Goal: Transaction & Acquisition: Purchase product/service

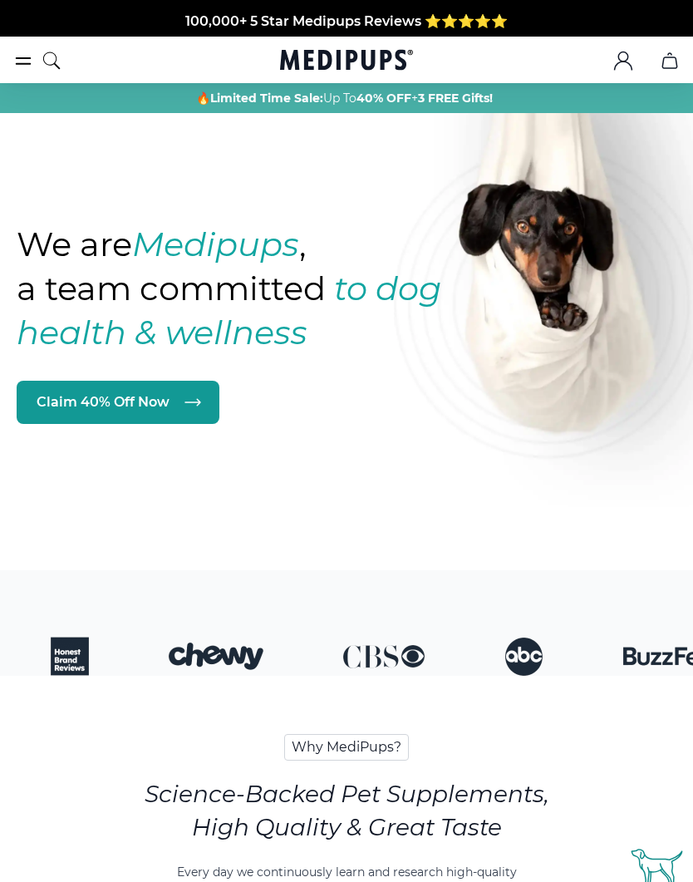
click at [18, 66] on icon "burger-menu" at bounding box center [23, 61] width 20 height 20
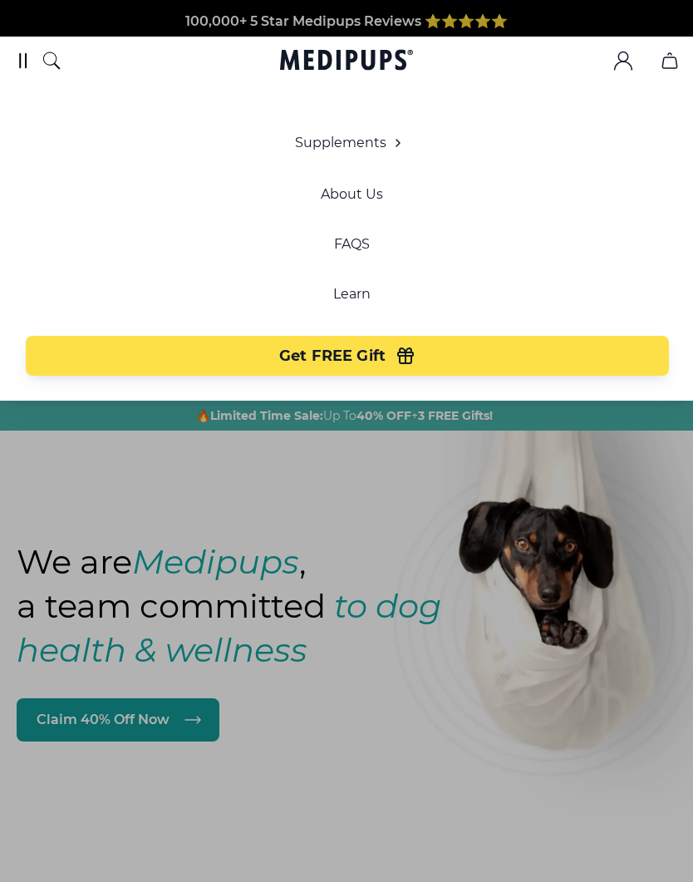
click at [365, 149] on span "Supplements" at bounding box center [340, 143] width 91 height 17
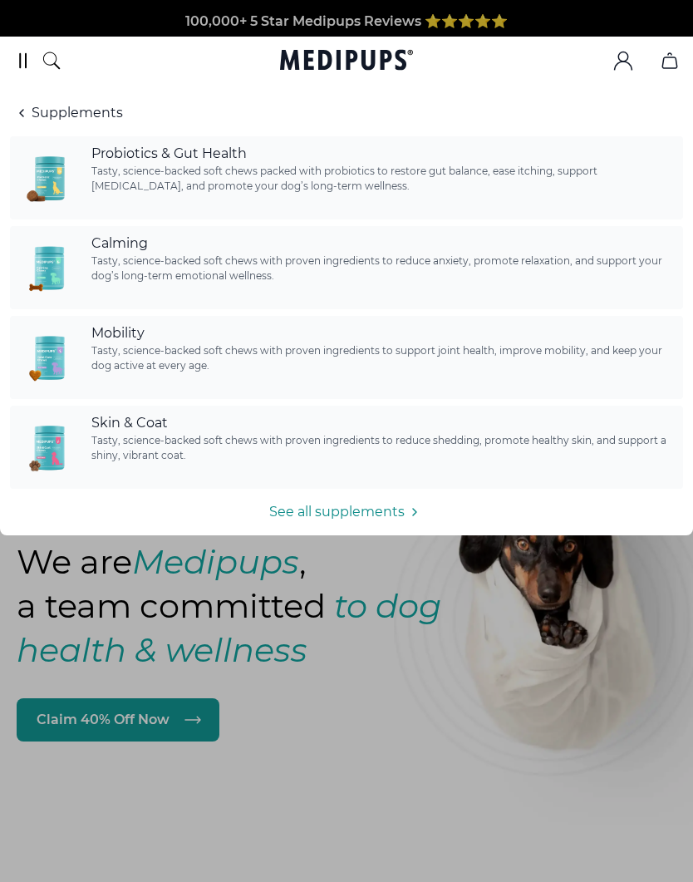
click at [172, 270] on span "Tasty, science-backed soft chews with proven ingredients to reduce anxiety, pro…" at bounding box center [382, 268] width 582 height 30
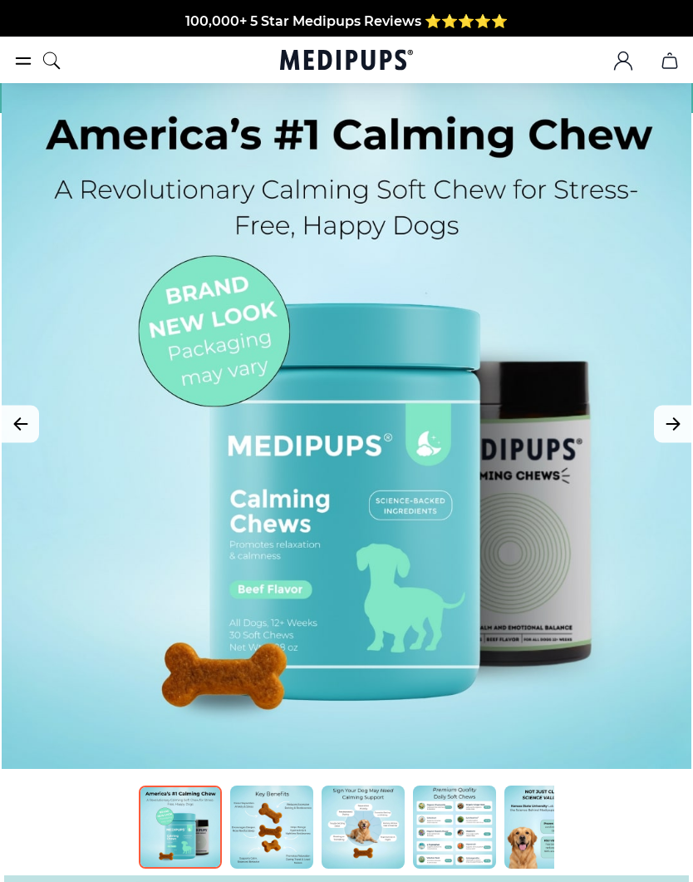
click at [540, 513] on div at bounding box center [347, 424] width 690 height 690
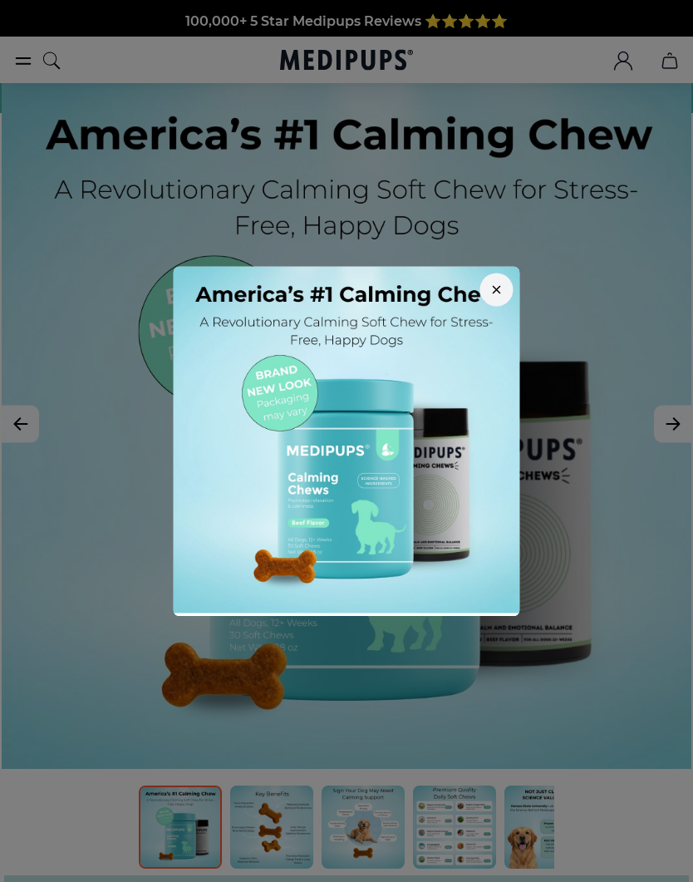
click at [490, 297] on button "button" at bounding box center [496, 289] width 33 height 33
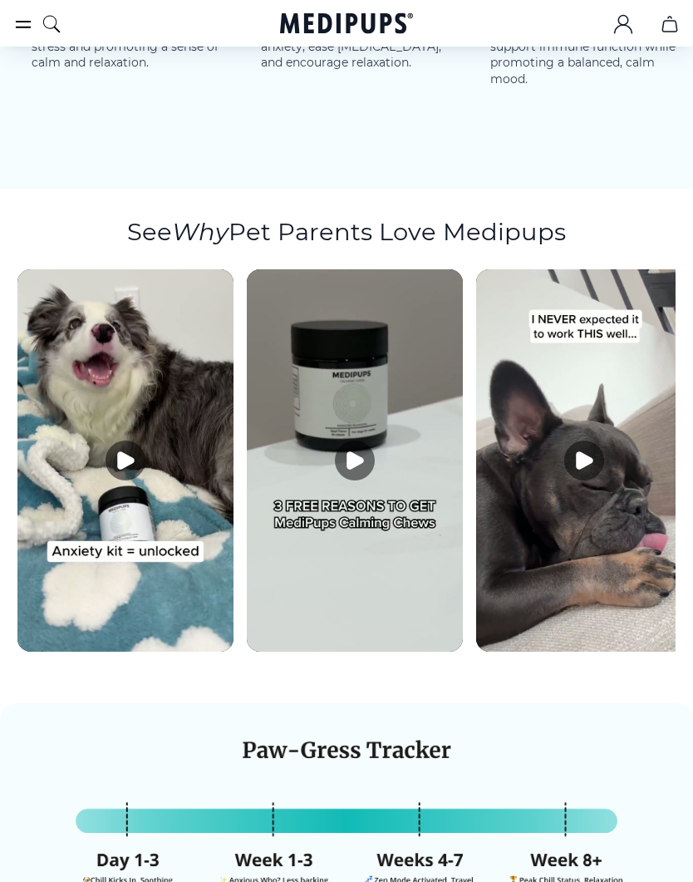
scroll to position [3849, 0]
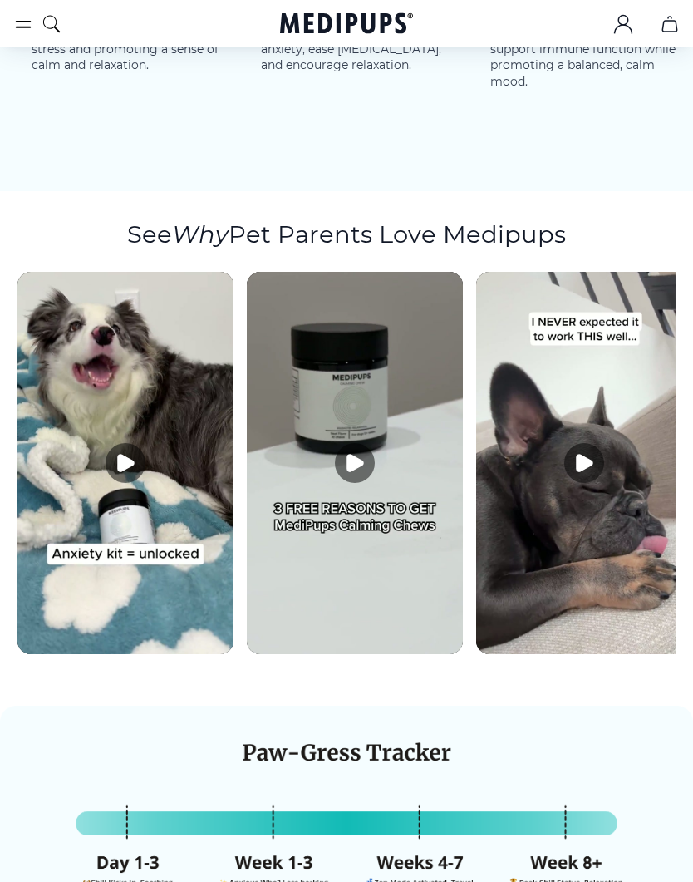
click at [354, 454] on icon "Play video" at bounding box center [355, 462] width 16 height 17
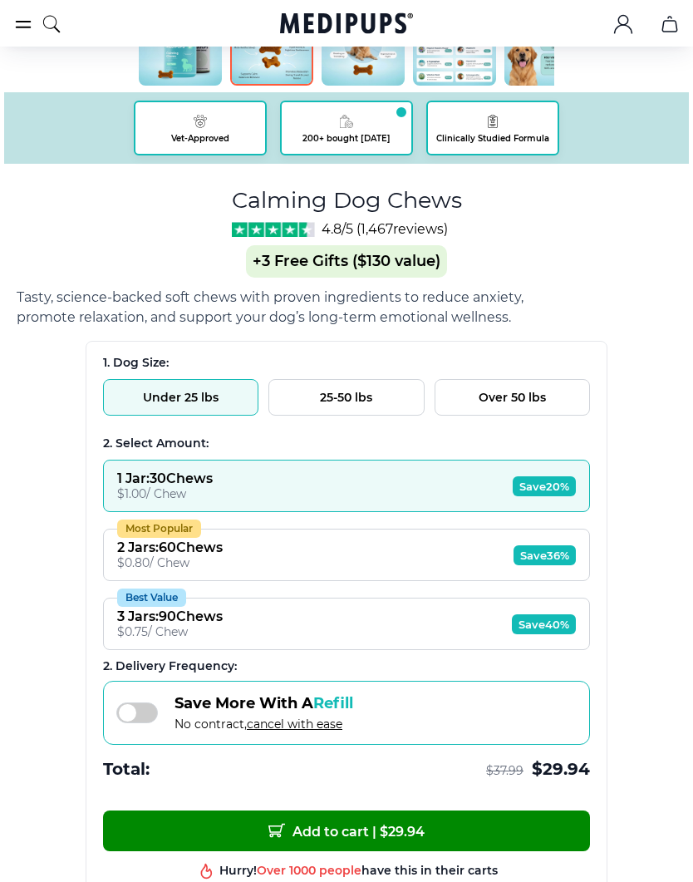
scroll to position [781, 0]
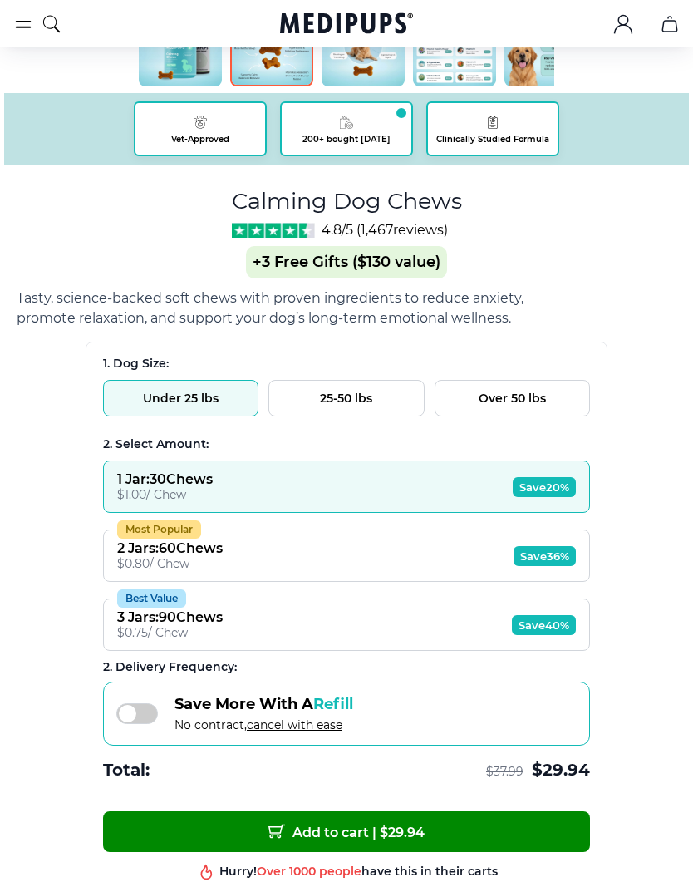
click at [323, 269] on span "+3 Free Gifts ($130 value)" at bounding box center [346, 263] width 201 height 32
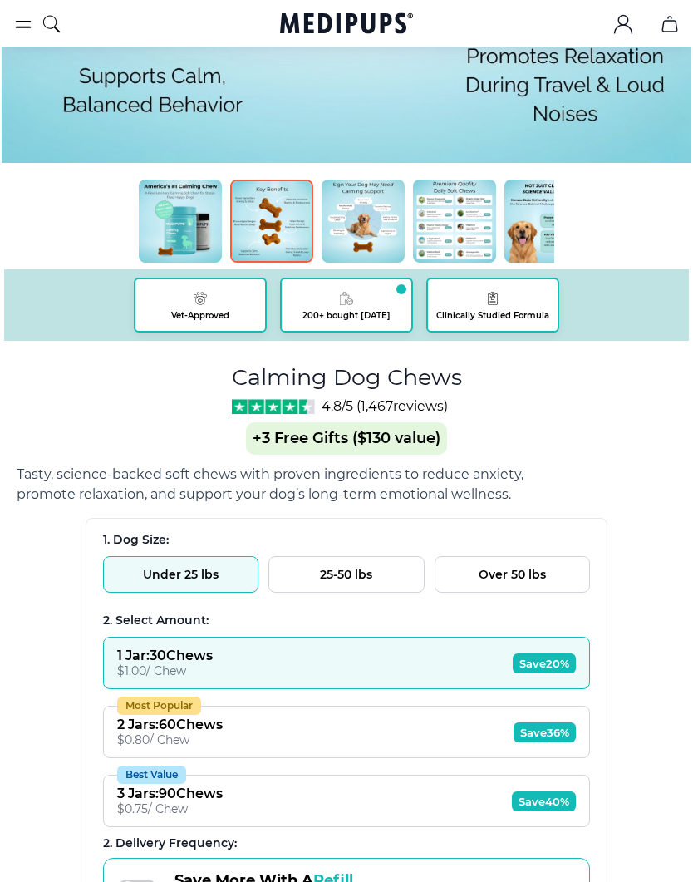
scroll to position [600, 0]
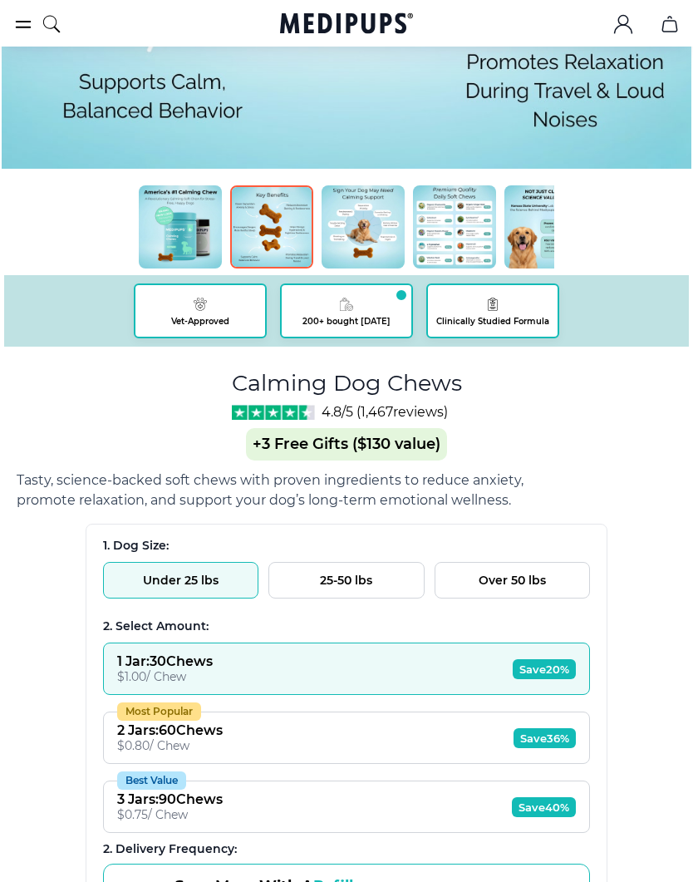
click at [297, 449] on span "+3 Free Gifts ($130 value)" at bounding box center [346, 444] width 201 height 32
click at [297, 448] on span "+3 Free Gifts ($130 value)" at bounding box center [346, 444] width 201 height 32
click at [290, 451] on span "+3 Free Gifts ($130 value)" at bounding box center [346, 444] width 201 height 32
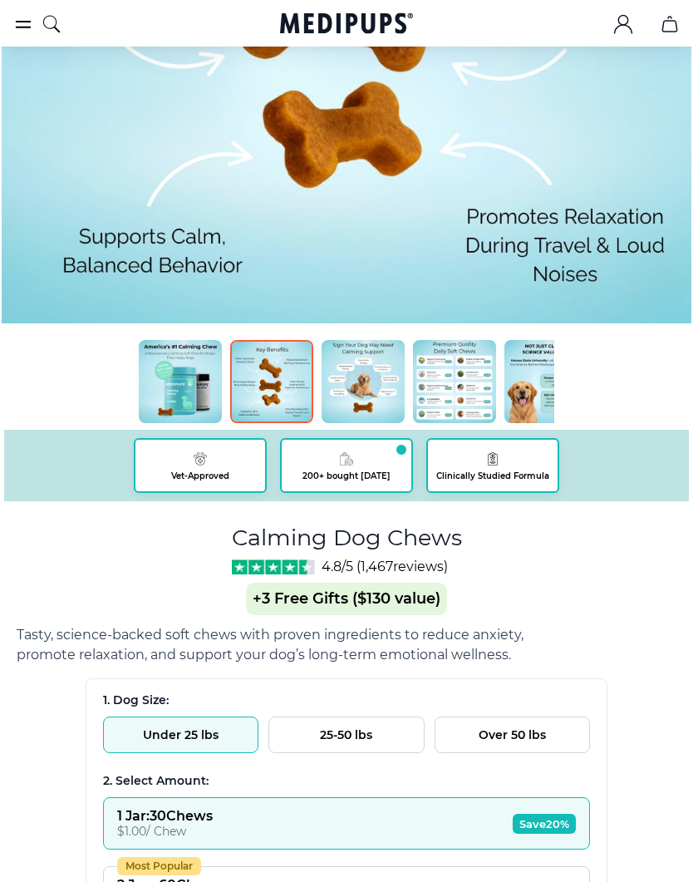
scroll to position [0, 3]
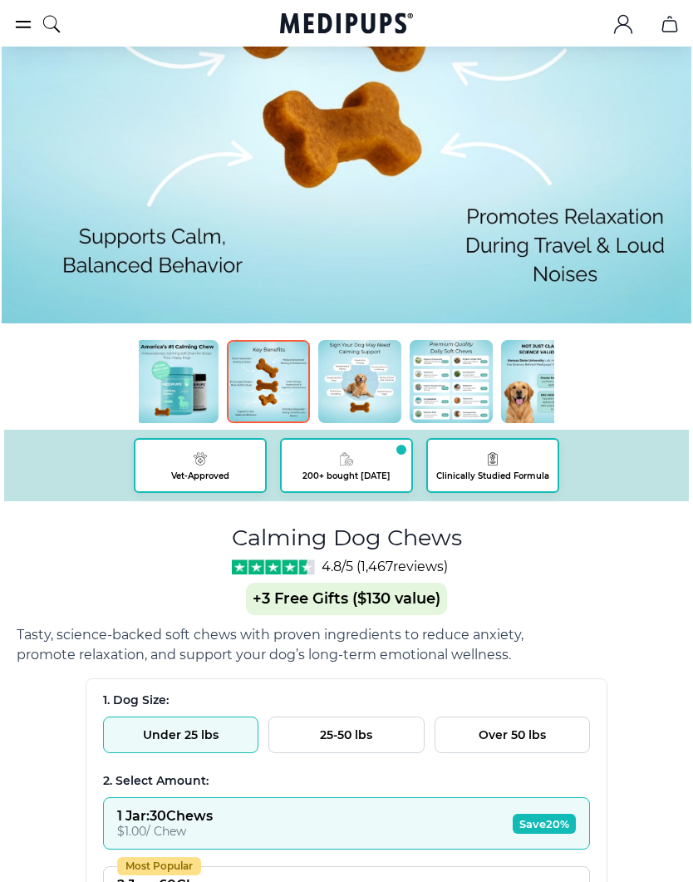
click at [183, 382] on img at bounding box center [176, 382] width 83 height 83
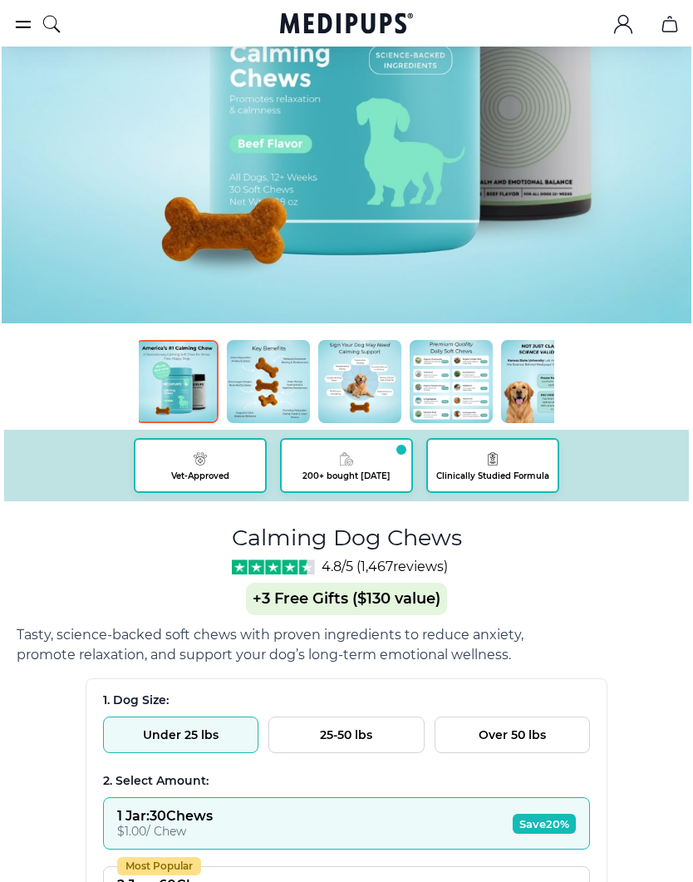
scroll to position [445, 0]
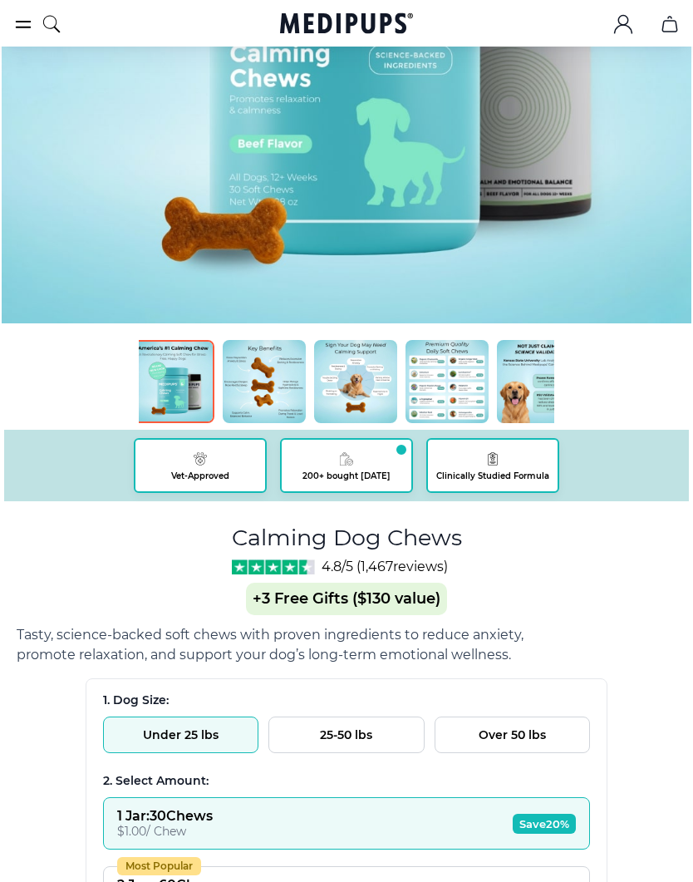
click at [282, 370] on img at bounding box center [264, 381] width 83 height 83
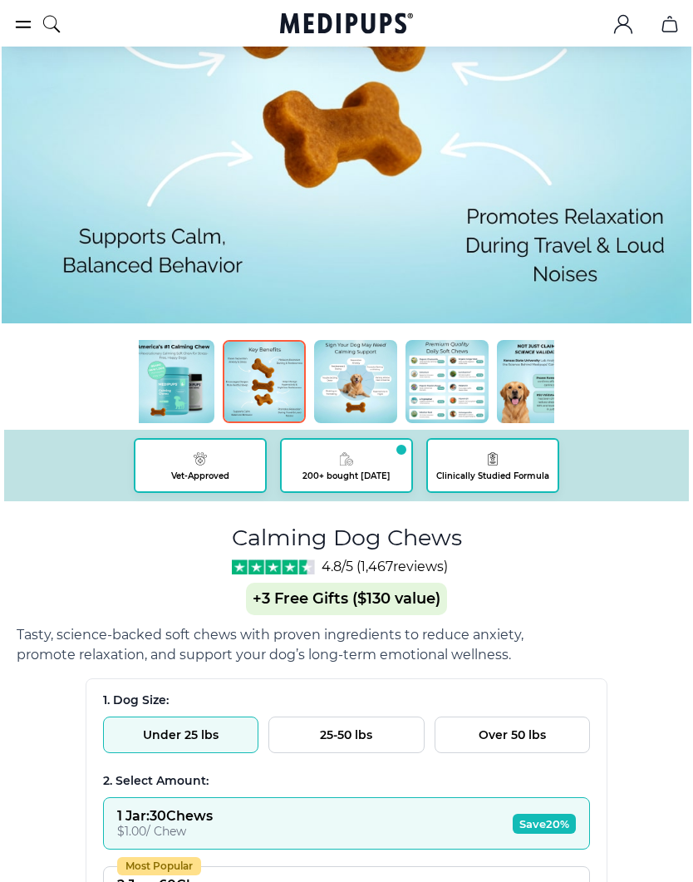
click at [266, 386] on img at bounding box center [264, 381] width 83 height 83
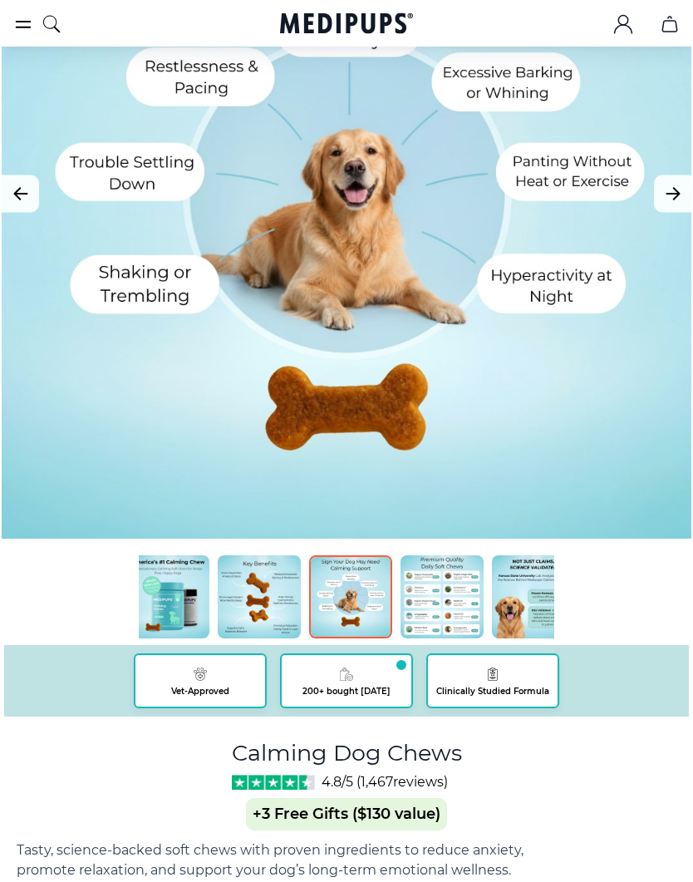
scroll to position [229, 0]
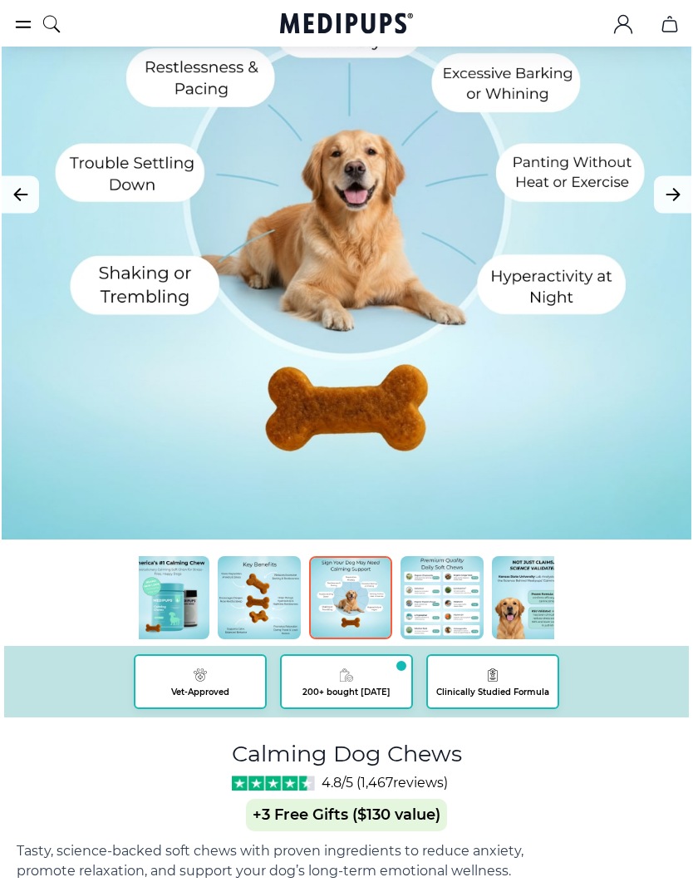
click at [356, 607] on img at bounding box center [350, 597] width 83 height 83
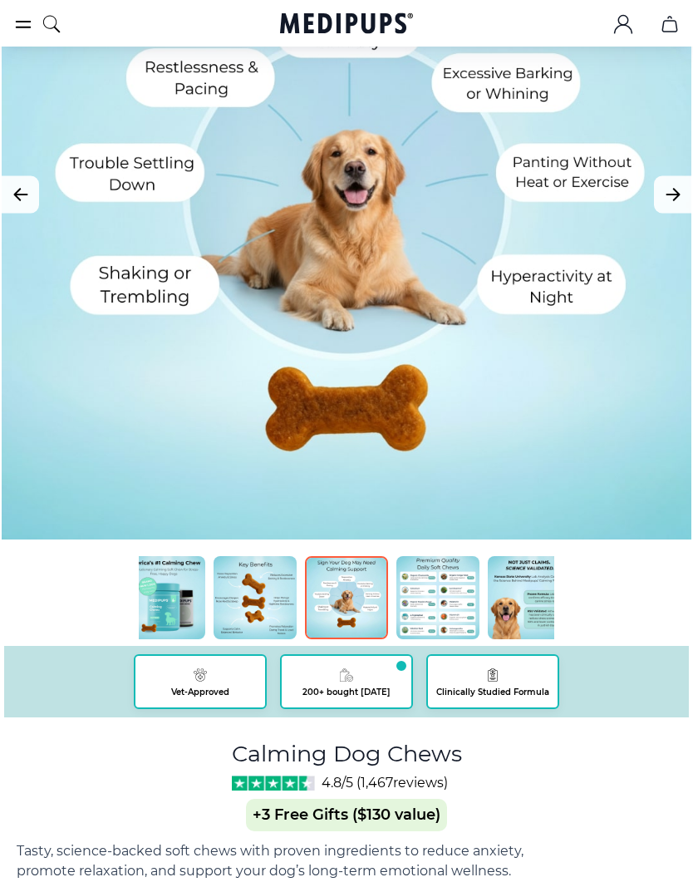
click at [443, 614] on img at bounding box center [437, 597] width 83 height 83
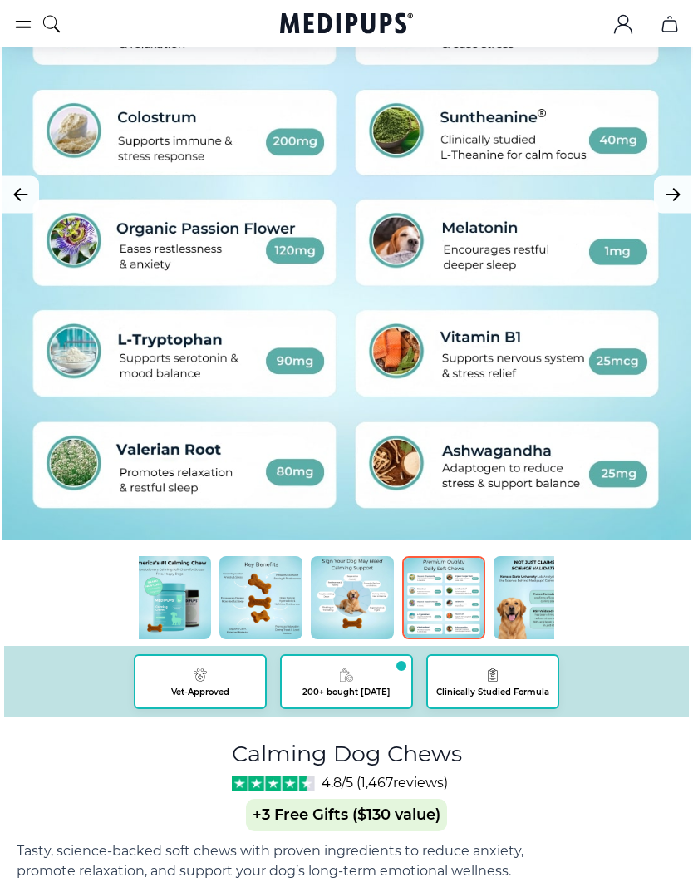
click at [526, 602] on img at bounding box center [535, 597] width 83 height 83
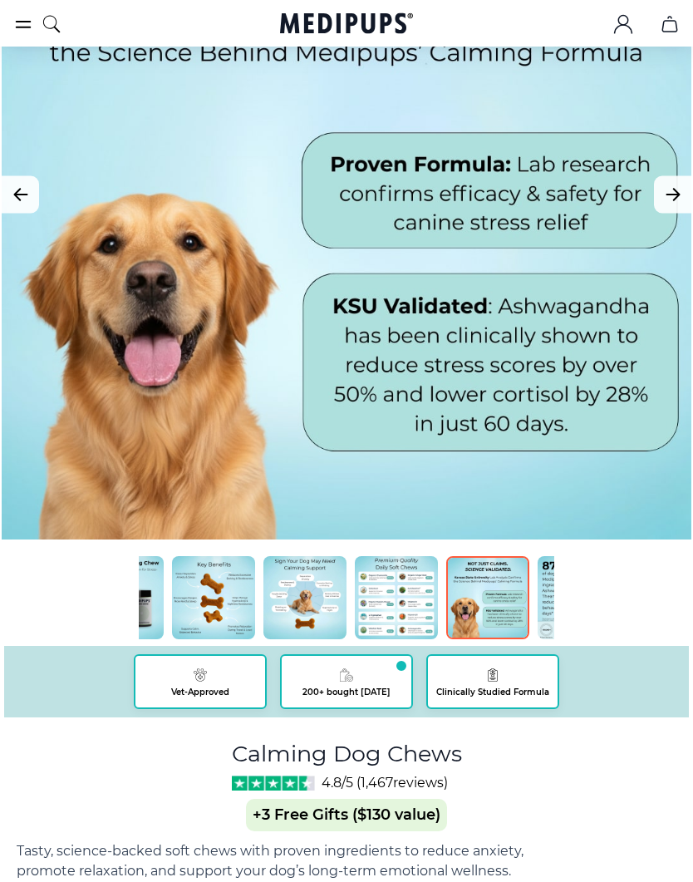
scroll to position [0, 136]
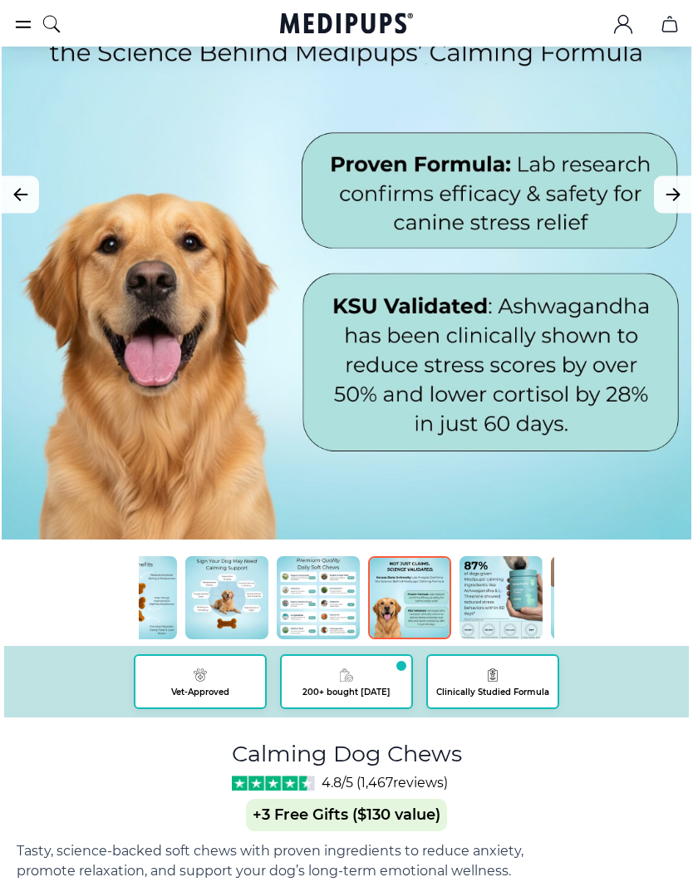
click at [670, 205] on button "Next Image" at bounding box center [672, 194] width 37 height 37
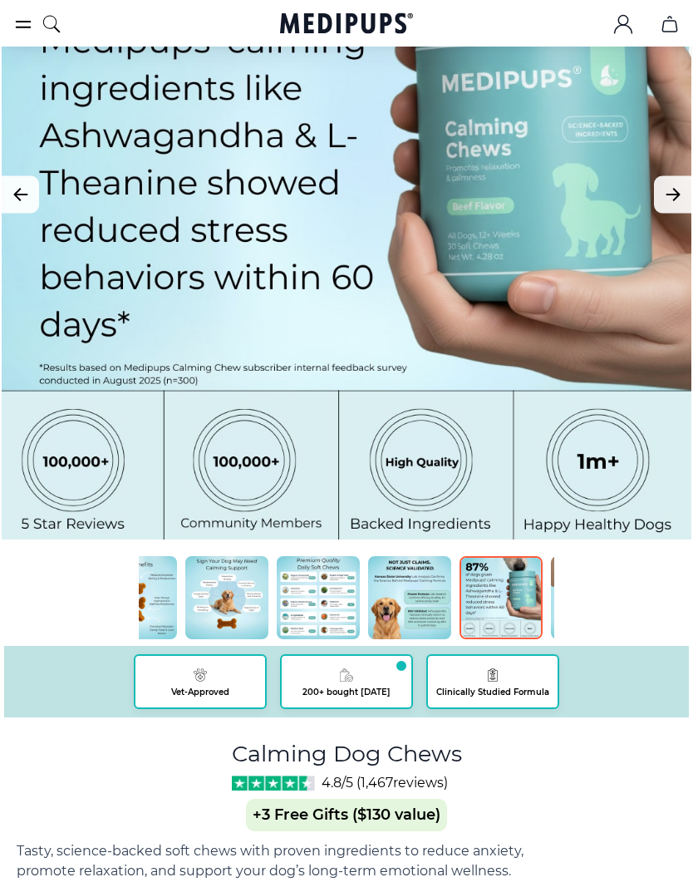
click at [669, 199] on icon "Next Image" at bounding box center [673, 194] width 20 height 21
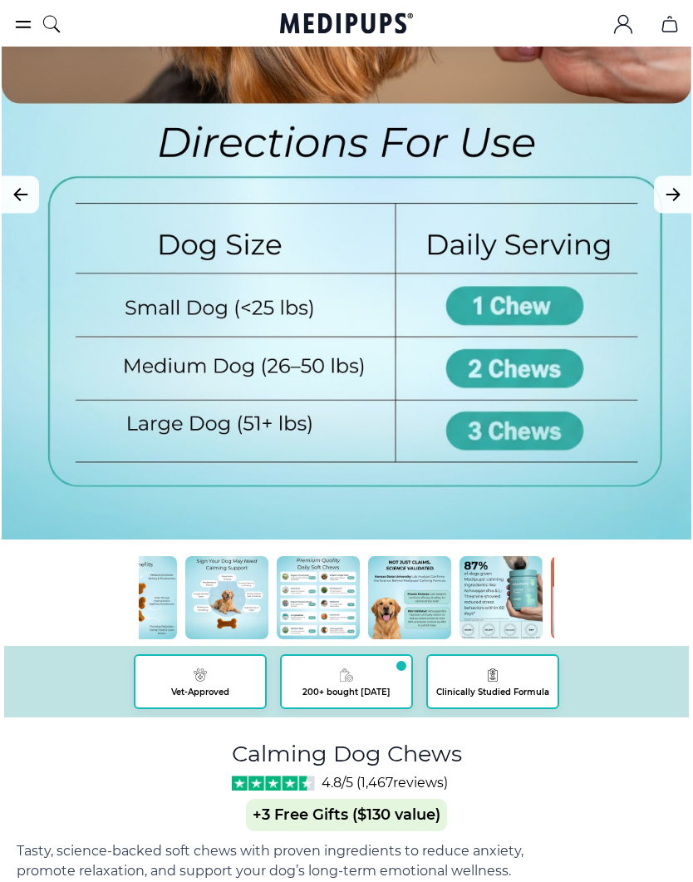
click at [671, 192] on icon "Next Image" at bounding box center [673, 194] width 20 height 21
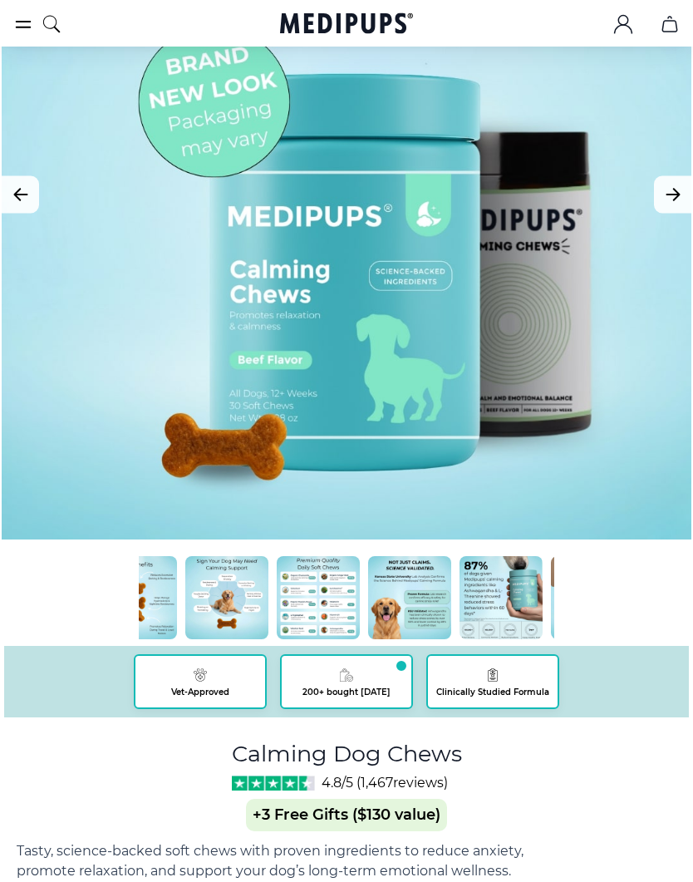
click at [666, 195] on icon "Next Image" at bounding box center [673, 194] width 20 height 21
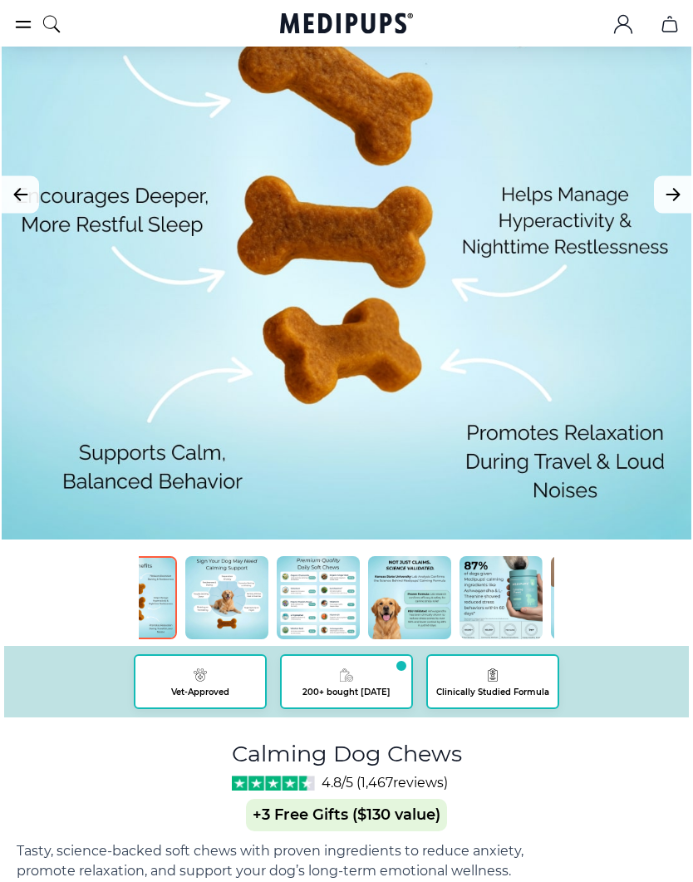
click at [673, 192] on icon "Next Image" at bounding box center [673, 194] width 20 height 21
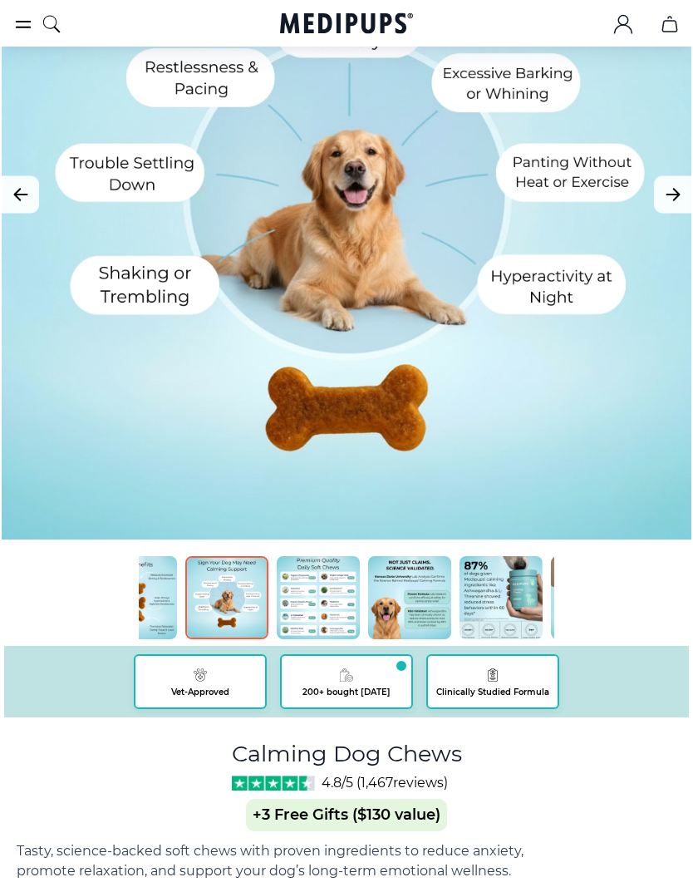
click at [671, 190] on icon "Next Image" at bounding box center [673, 194] width 20 height 21
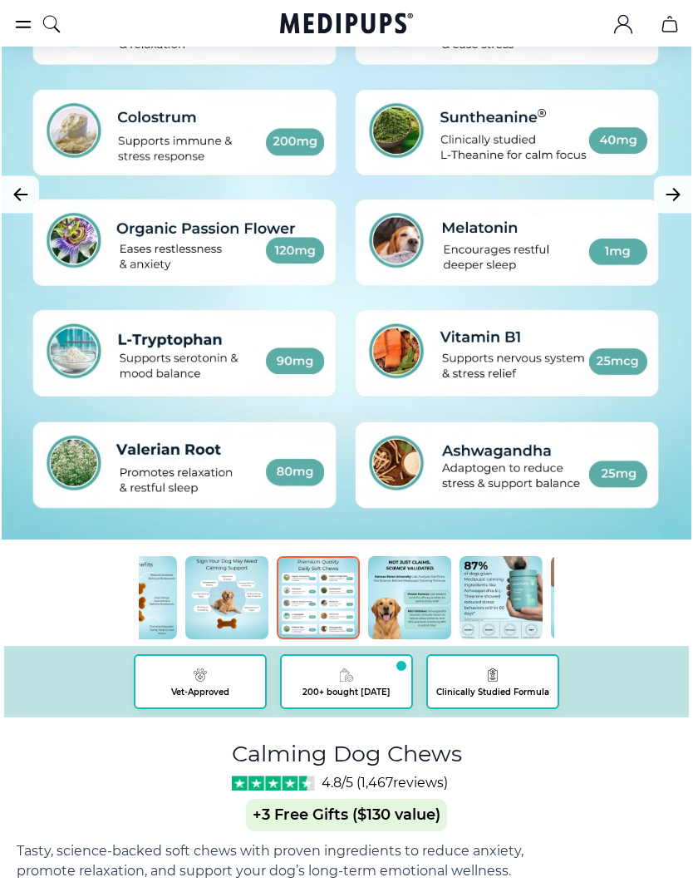
click at [665, 191] on icon "Next Image" at bounding box center [673, 194] width 20 height 21
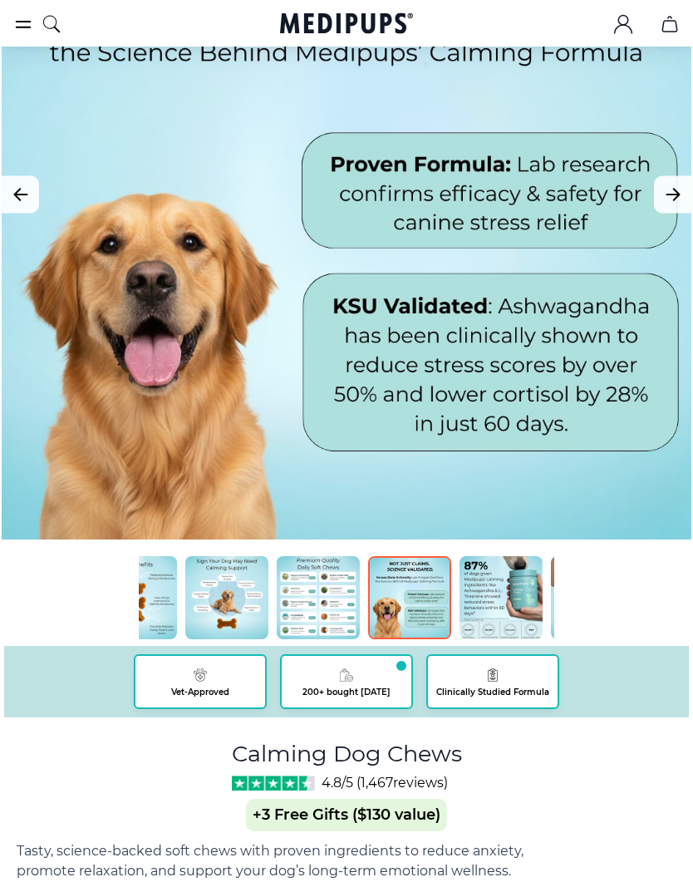
click at [670, 187] on icon "Next Image" at bounding box center [673, 194] width 20 height 21
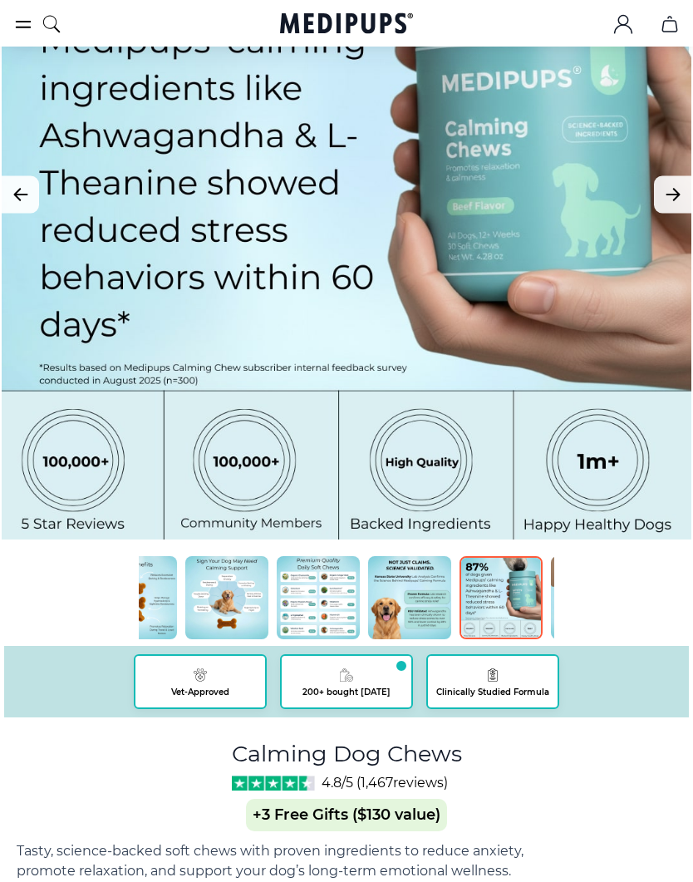
click at [675, 187] on icon "Next Image" at bounding box center [673, 194] width 20 height 21
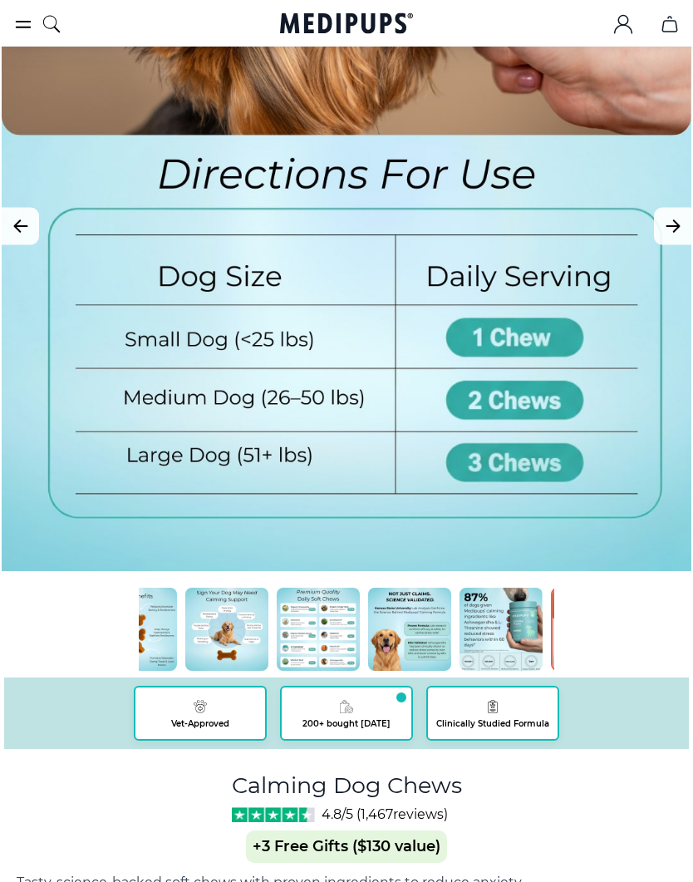
scroll to position [0, 0]
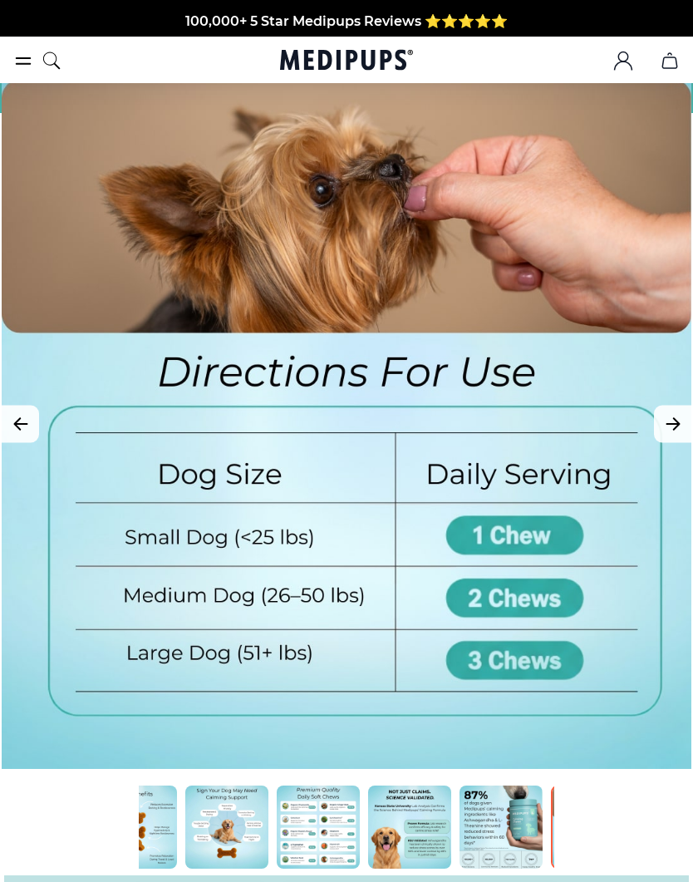
click at [22, 60] on icon "burger-menu" at bounding box center [23, 61] width 20 height 20
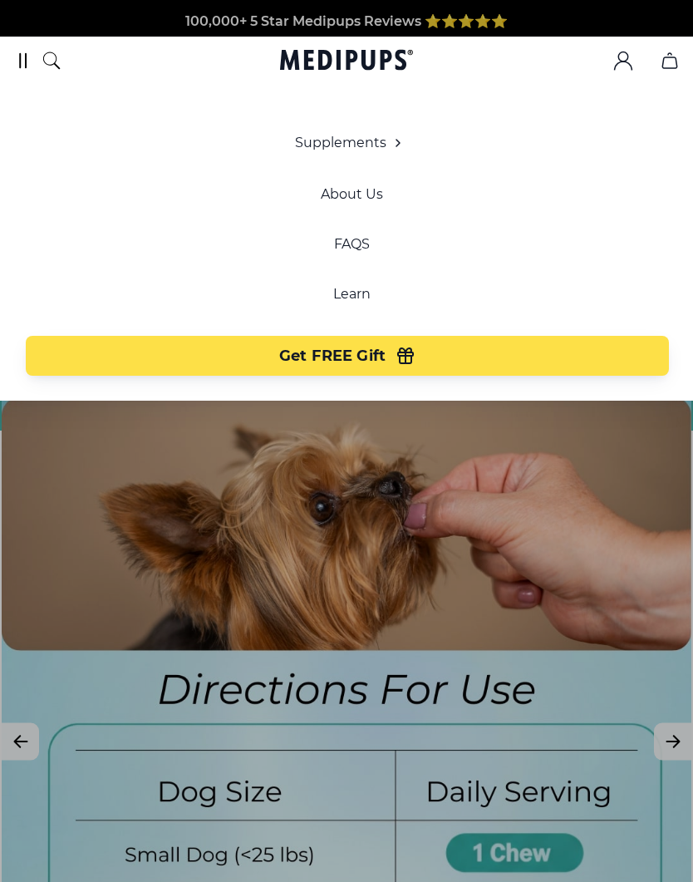
click at [340, 352] on span "Get FREE Gift" at bounding box center [332, 355] width 106 height 19
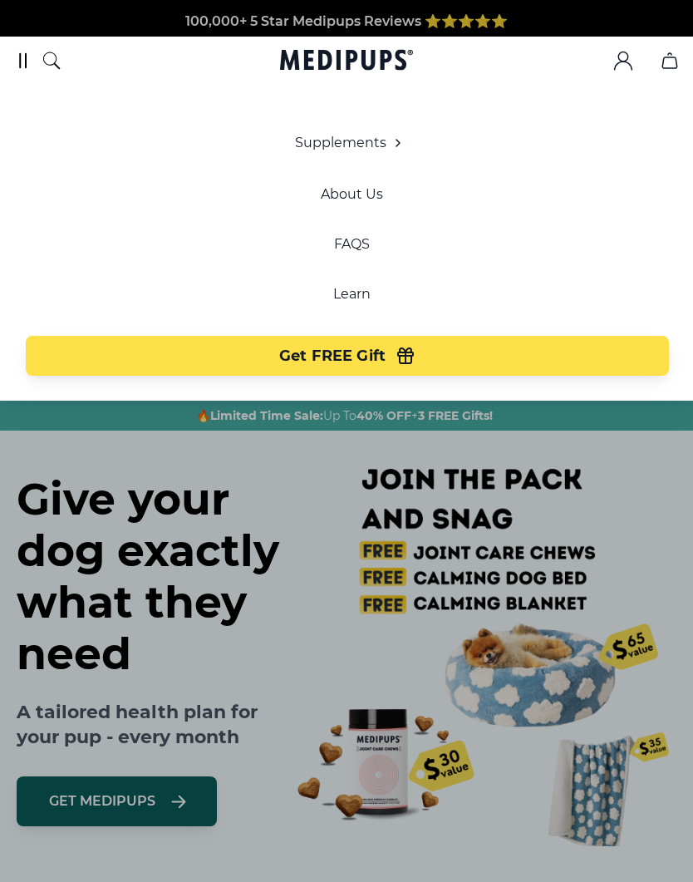
scroll to position [0, 71]
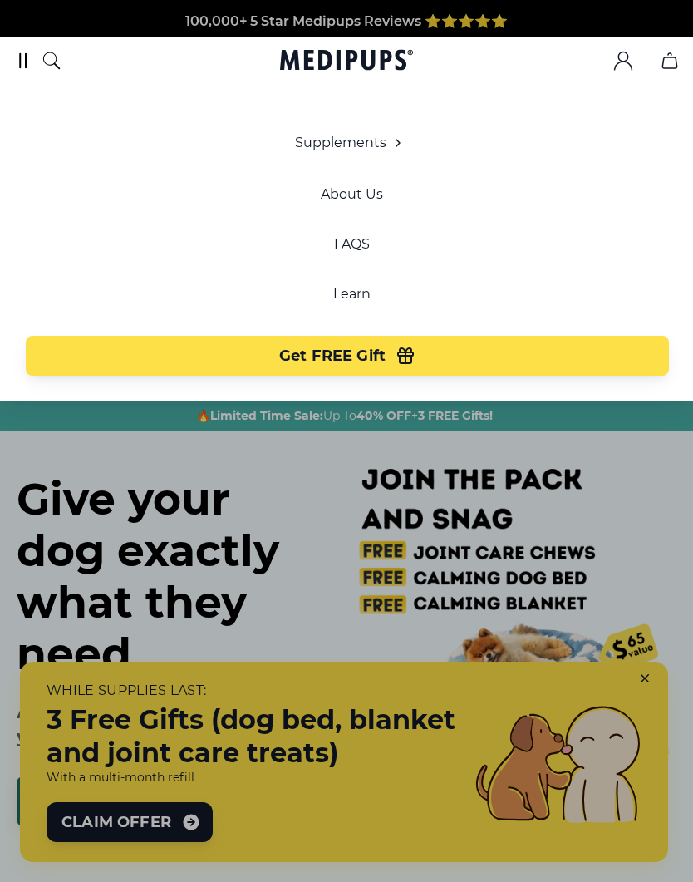
click at [152, 756] on div at bounding box center [346, 441] width 693 height 882
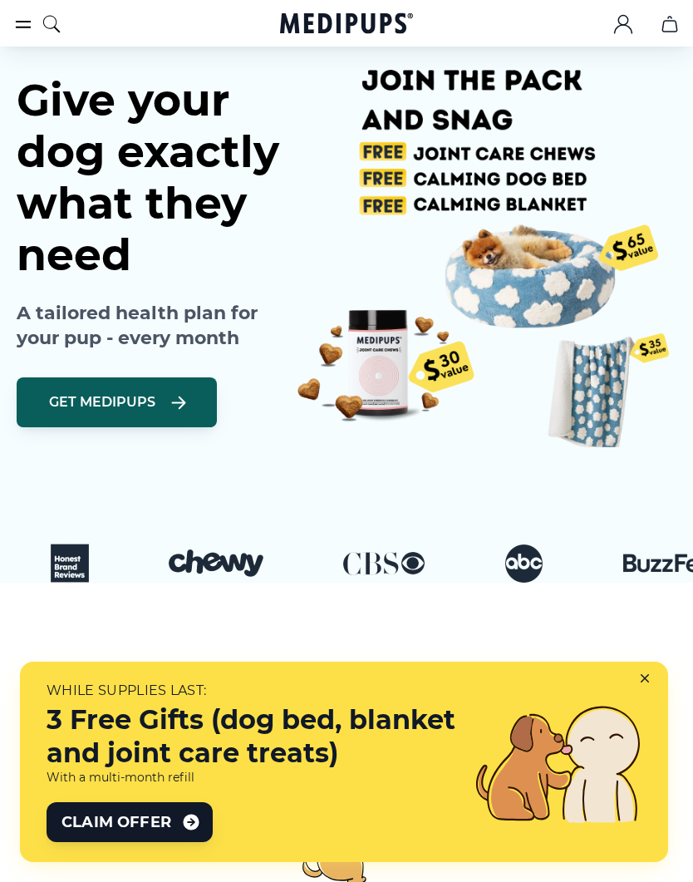
scroll to position [81, 0]
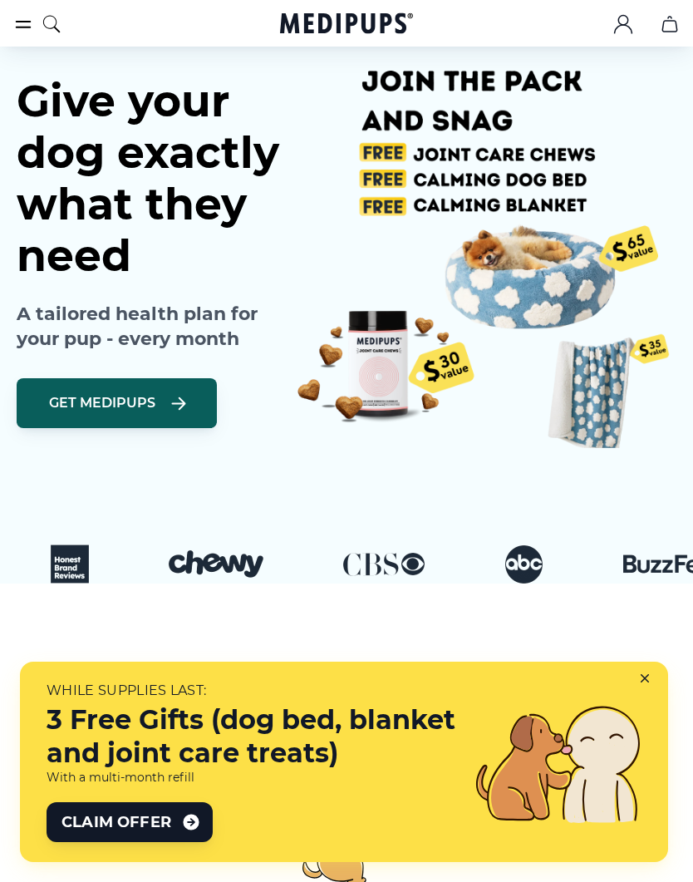
click at [592, 396] on img at bounding box center [478, 249] width 395 height 395
click at [597, 386] on img at bounding box center [478, 249] width 395 height 395
click at [133, 400] on span "Get Medipups" at bounding box center [102, 403] width 106 height 17
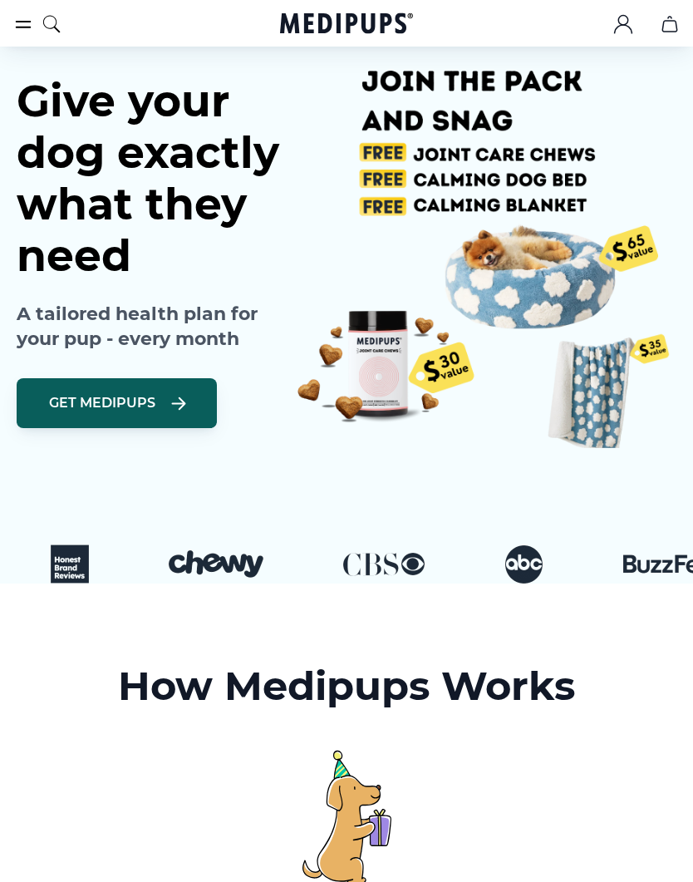
scroll to position [0, 71]
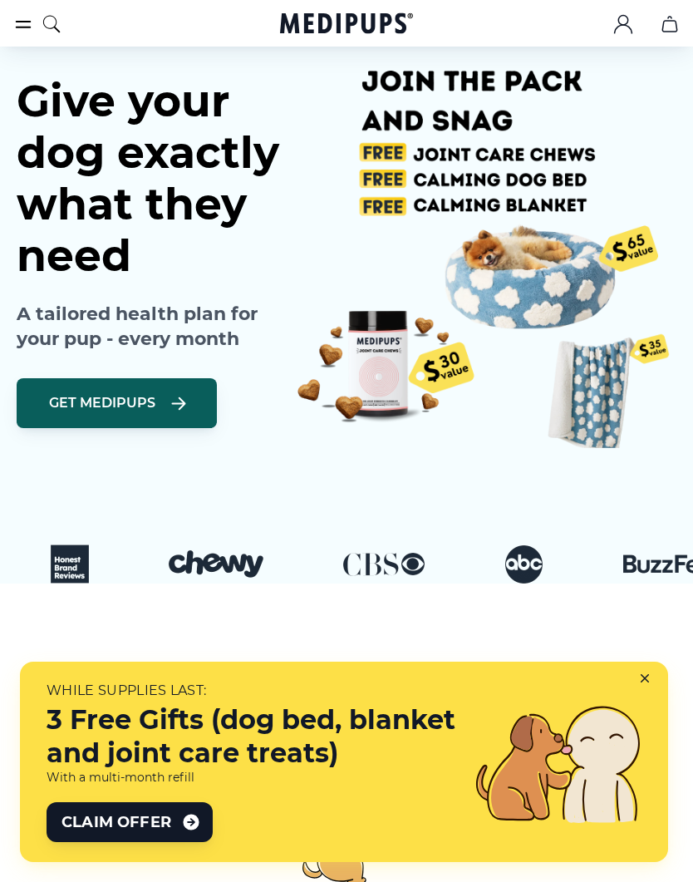
click at [459, 209] on img at bounding box center [478, 249] width 395 height 395
click at [489, 207] on img at bounding box center [478, 249] width 395 height 395
click at [513, 179] on img at bounding box center [478, 249] width 395 height 395
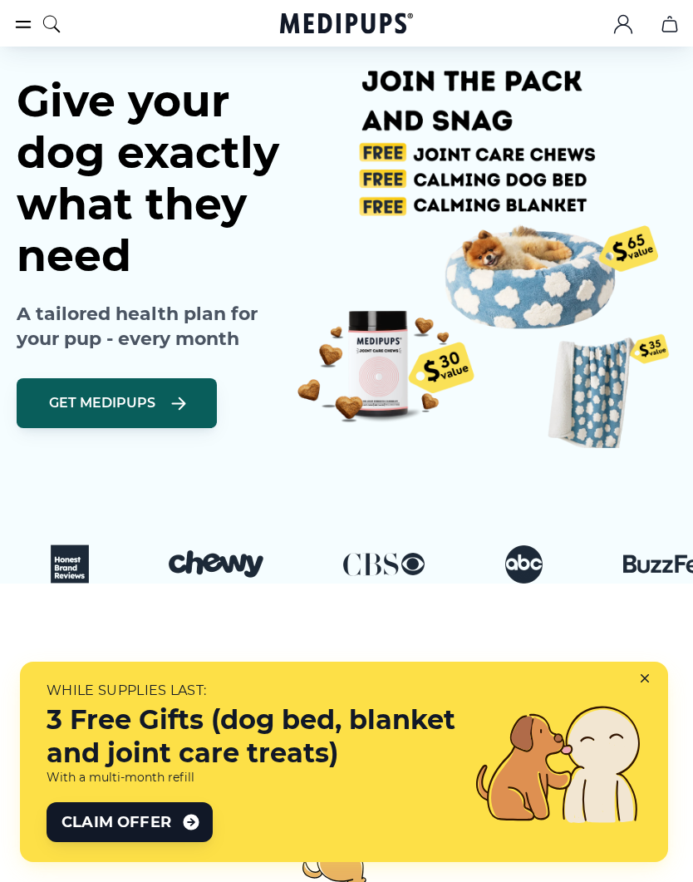
click at [523, 150] on img at bounding box center [478, 249] width 395 height 395
click at [184, 205] on h1 "Give your dog exactly what they need" at bounding box center [149, 179] width 264 height 206
click at [184, 204] on h1 "Give your dog exactly what they need" at bounding box center [149, 179] width 264 height 206
click at [26, 23] on icon "burger-menu" at bounding box center [23, 24] width 20 height 20
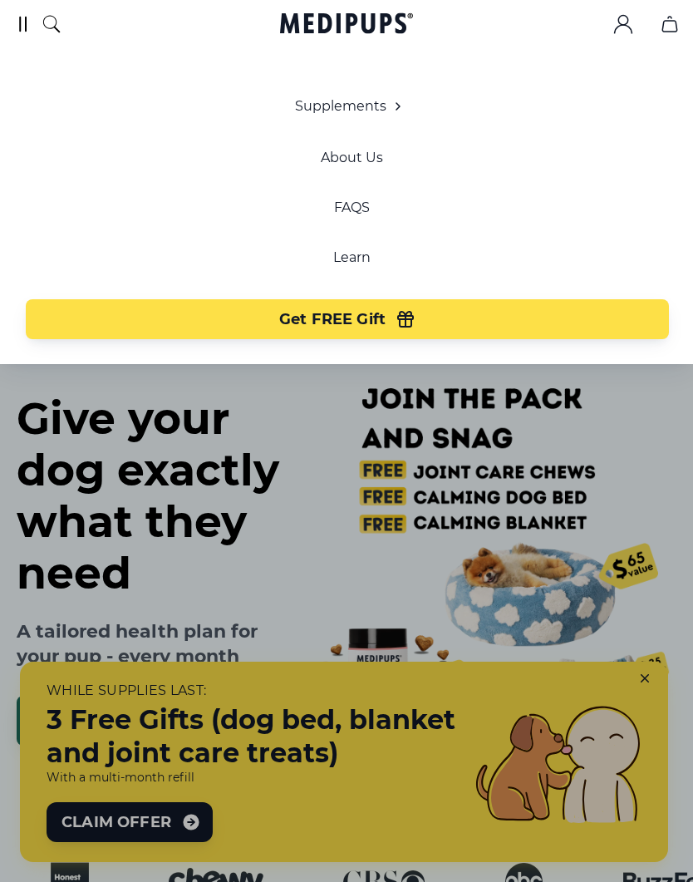
click at [360, 258] on link "Learn" at bounding box center [351, 257] width 37 height 17
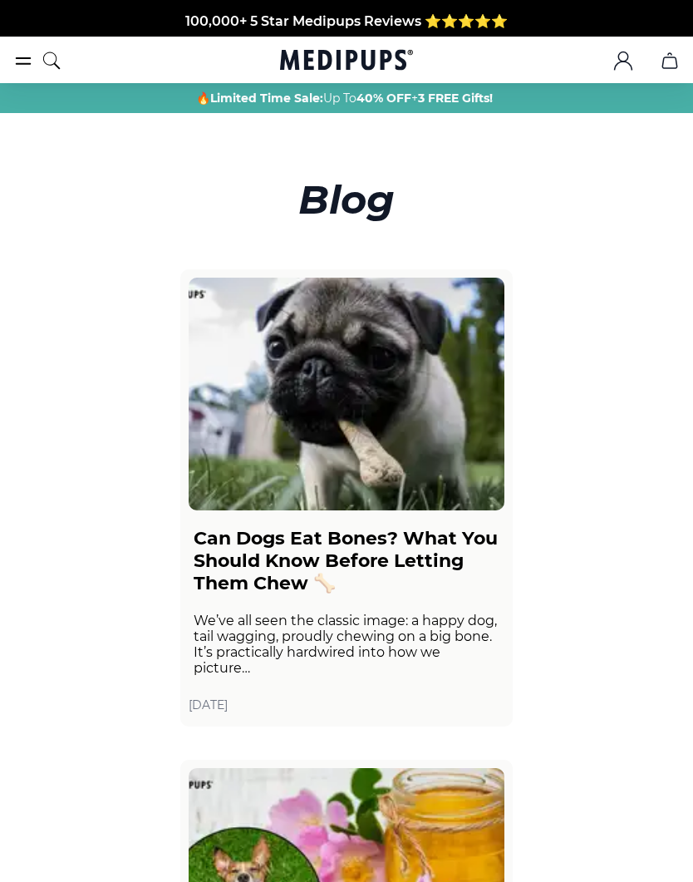
click at [28, 102] on div "🔥 Limited Time Sale: Up To 40% OFF + 3 FREE Gifts!" at bounding box center [344, 98] width 669 height 17
click at [24, 108] on div "🔥 Limited Time Sale: Up To 40% OFF + 3 FREE Gifts!" at bounding box center [346, 98] width 693 height 30
click at [23, 108] on div "🔥 Limited Time Sale: Up To 40% OFF + 3 FREE Gifts!" at bounding box center [346, 98] width 693 height 30
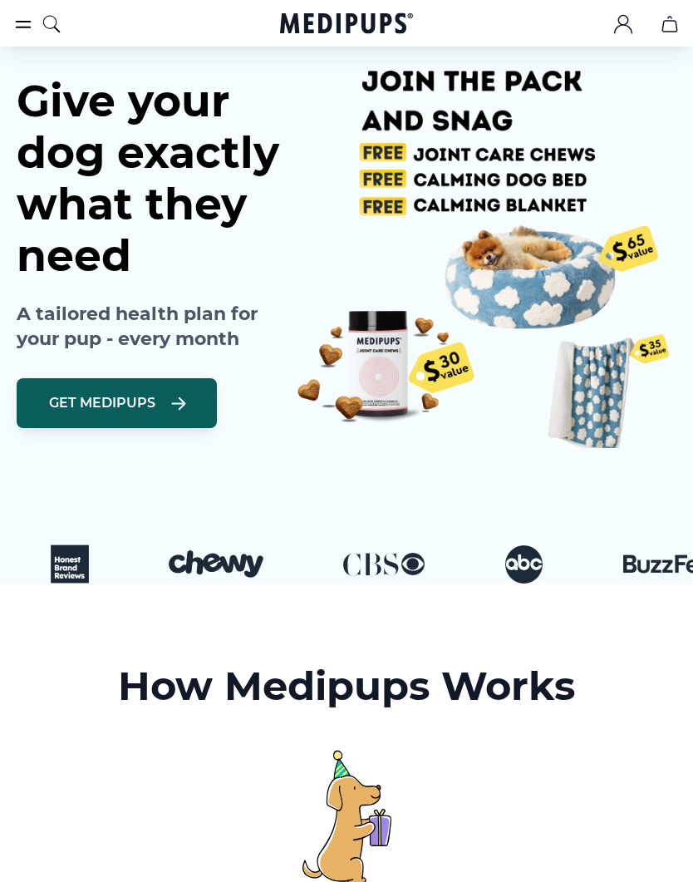
scroll to position [0, 71]
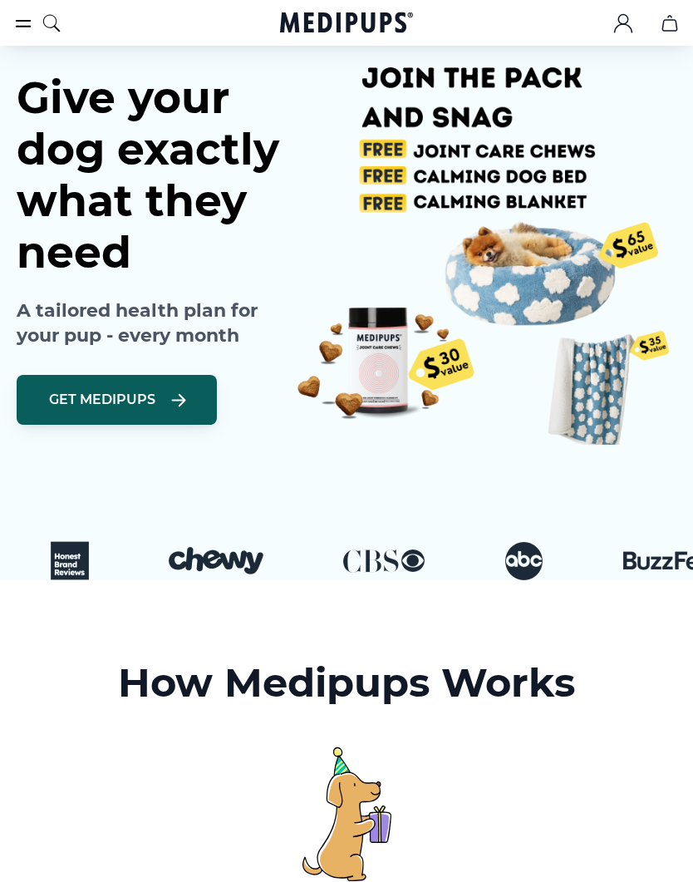
click at [28, 22] on icon "burger-menu" at bounding box center [24, 25] width 14 height 6
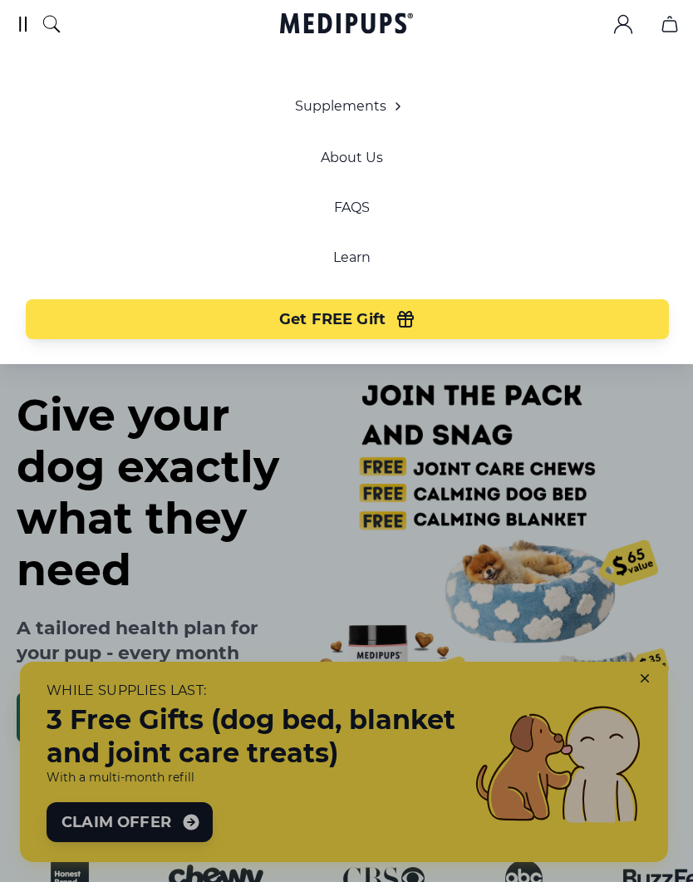
click at [360, 208] on link "FAQS" at bounding box center [352, 207] width 36 height 17
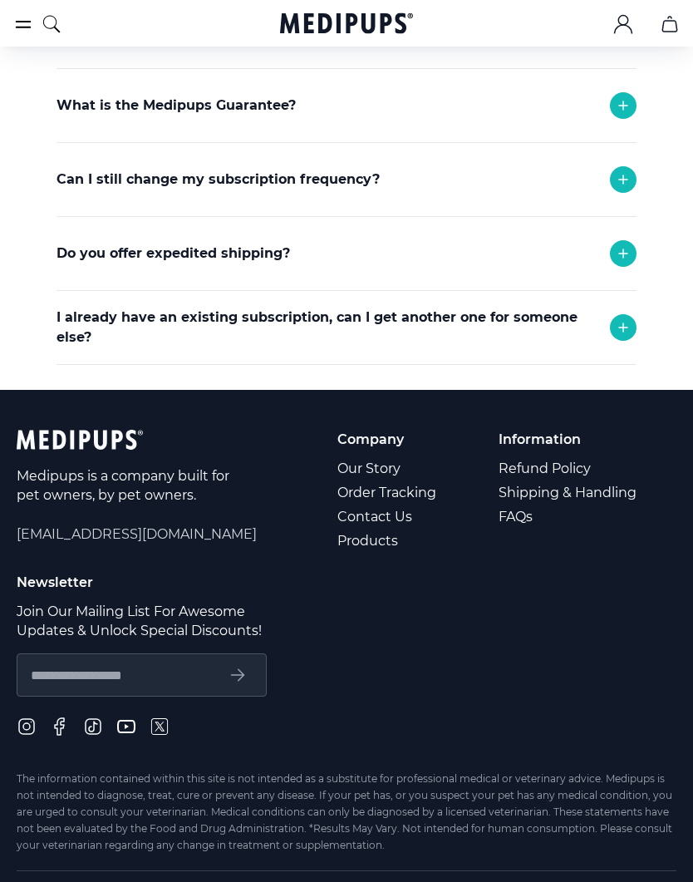
scroll to position [487, 0]
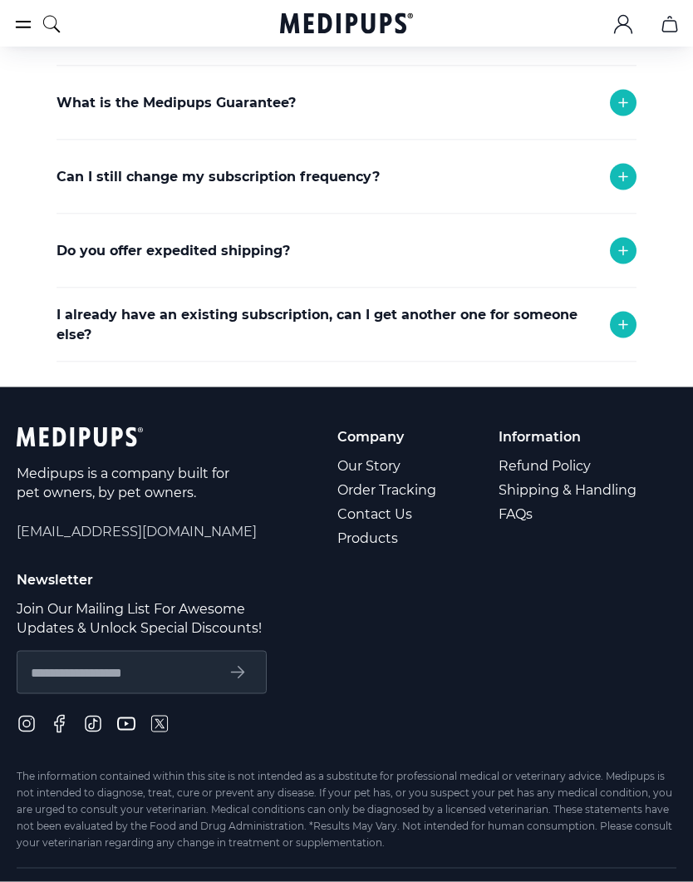
click at [389, 539] on link "Products" at bounding box center [387, 538] width 101 height 24
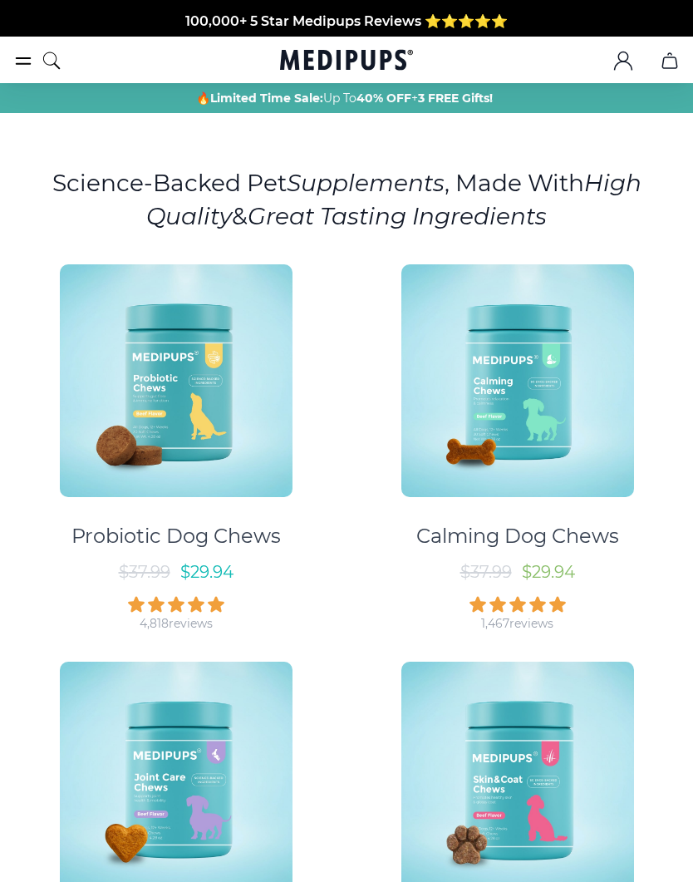
click at [625, 62] on icon ".cls-1{fill:none;stroke:currentColor;stroke-miterlimit:10;stroke-width:1.5px;}" at bounding box center [623, 61] width 20 height 20
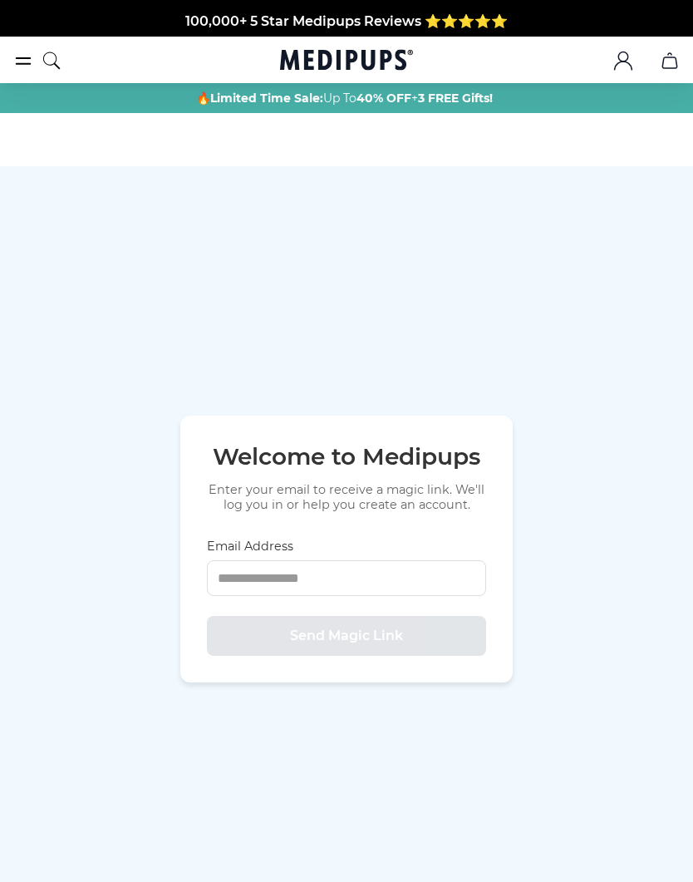
click at [612, 62] on button ".cls-1{fill:none;stroke:currentColor;stroke-miterlimit:10;stroke-width:1.5px;}" at bounding box center [623, 61] width 40 height 40
click at [611, 61] on button ".cls-1{fill:none;stroke:currentColor;stroke-miterlimit:10;stroke-width:1.5px;}" at bounding box center [623, 61] width 40 height 40
click at [621, 66] on icon ".cls-1{fill:none;stroke:currentColor;stroke-miterlimit:10;stroke-width:1.5px;}" at bounding box center [623, 61] width 20 height 20
click at [263, 553] on label "Email Address" at bounding box center [346, 545] width 279 height 15
click at [263, 581] on input "Email Address" at bounding box center [346, 578] width 279 height 36
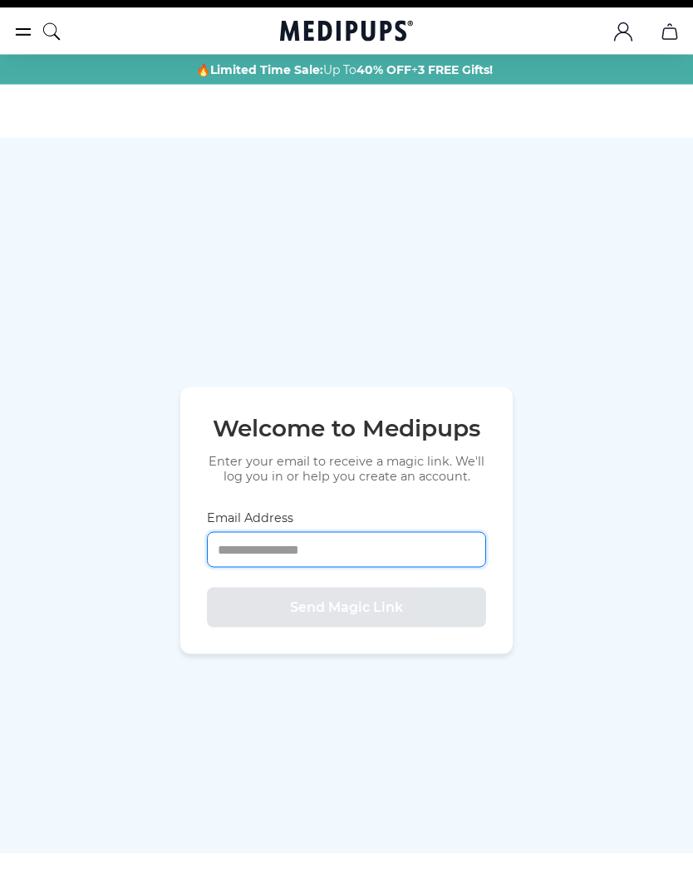
click at [248, 596] on input "Email Address" at bounding box center [346, 578] width 279 height 36
paste input "********"
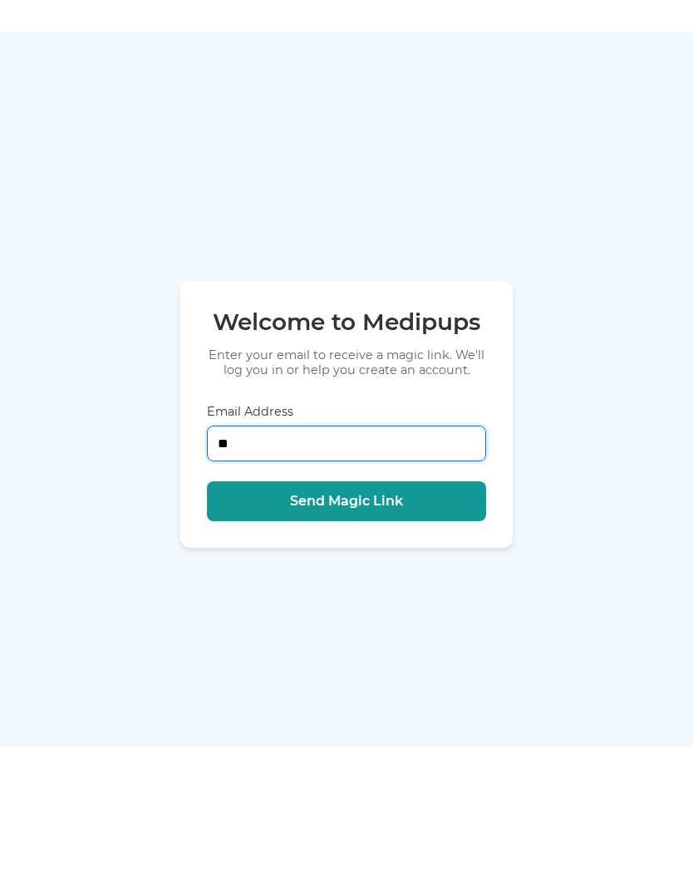
type input "*"
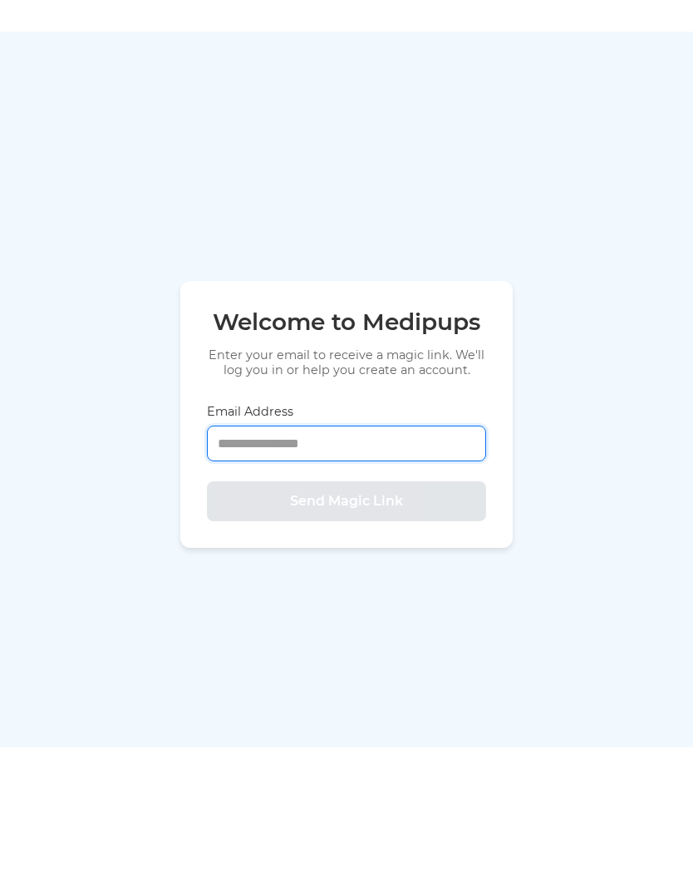
click at [277, 560] on input "Email Address" at bounding box center [346, 578] width 279 height 36
click at [281, 560] on input "Email Address" at bounding box center [346, 578] width 279 height 36
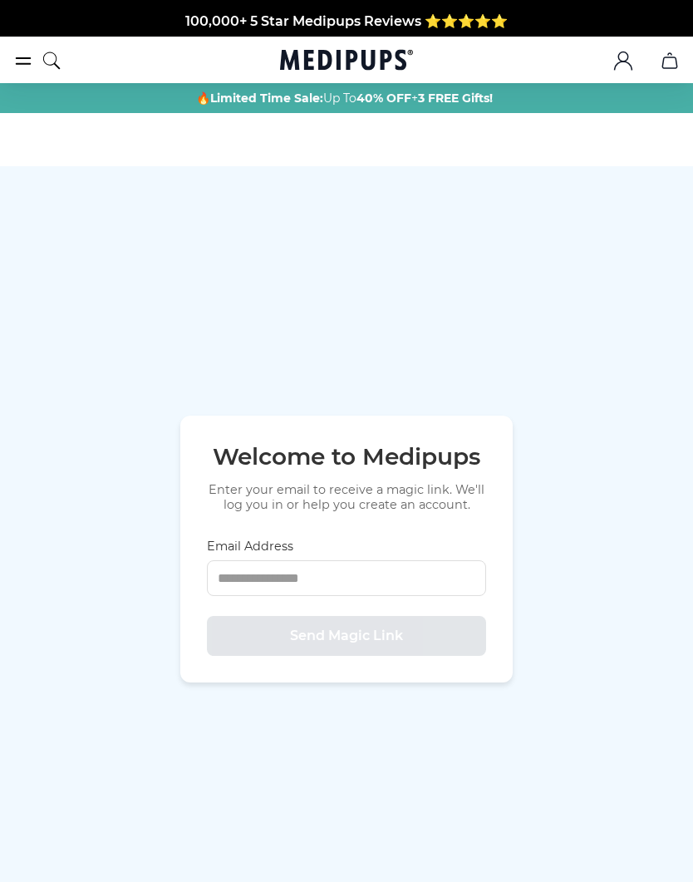
click at [22, 66] on icon "burger-menu" at bounding box center [23, 61] width 20 height 20
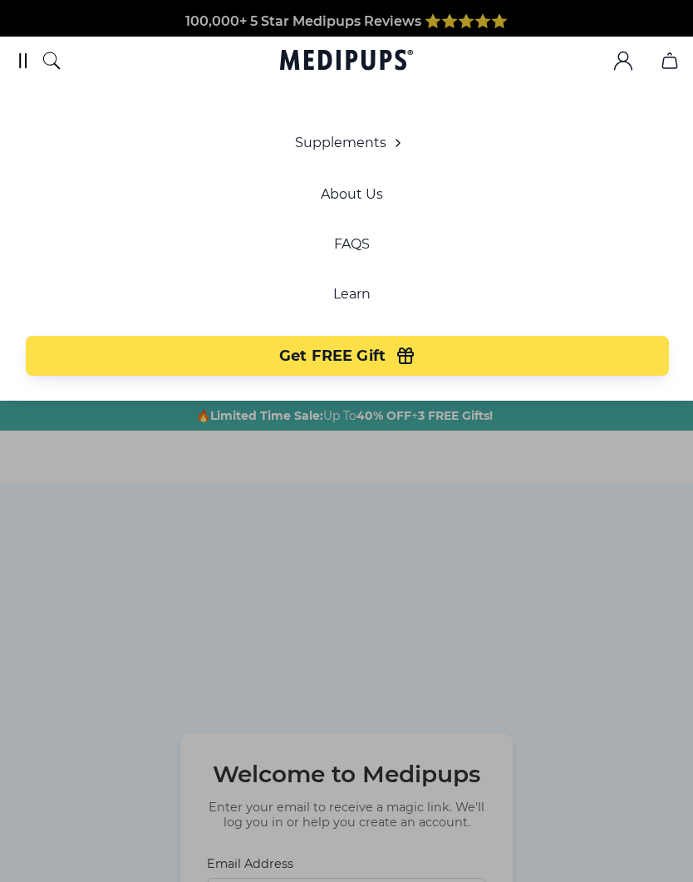
click at [362, 151] on button "Supplements" at bounding box center [351, 143] width 113 height 20
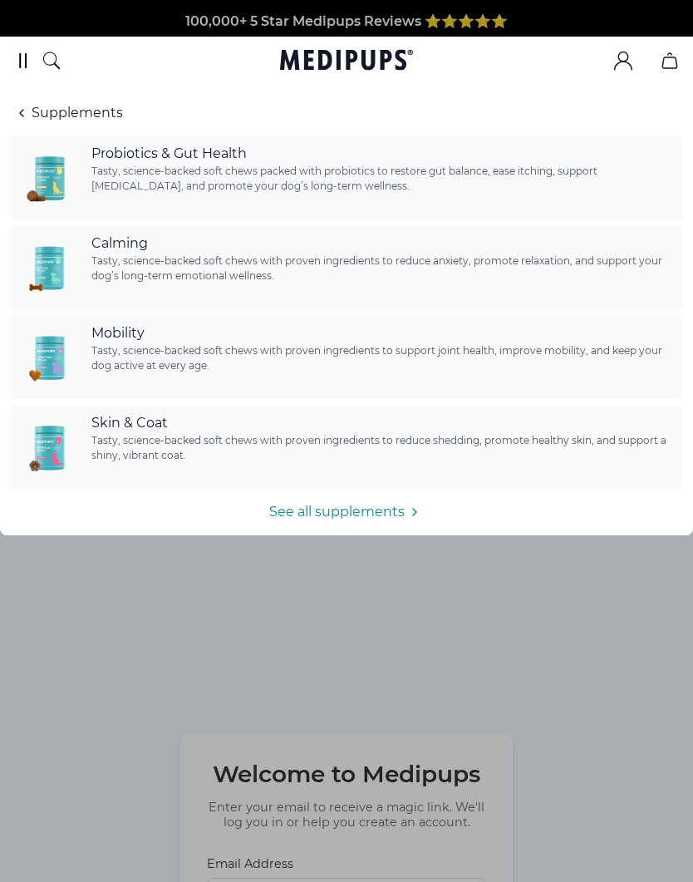
click at [134, 266] on span "Tasty, science-backed soft chews with proven ingredients to reduce anxiety, pro…" at bounding box center [382, 268] width 582 height 30
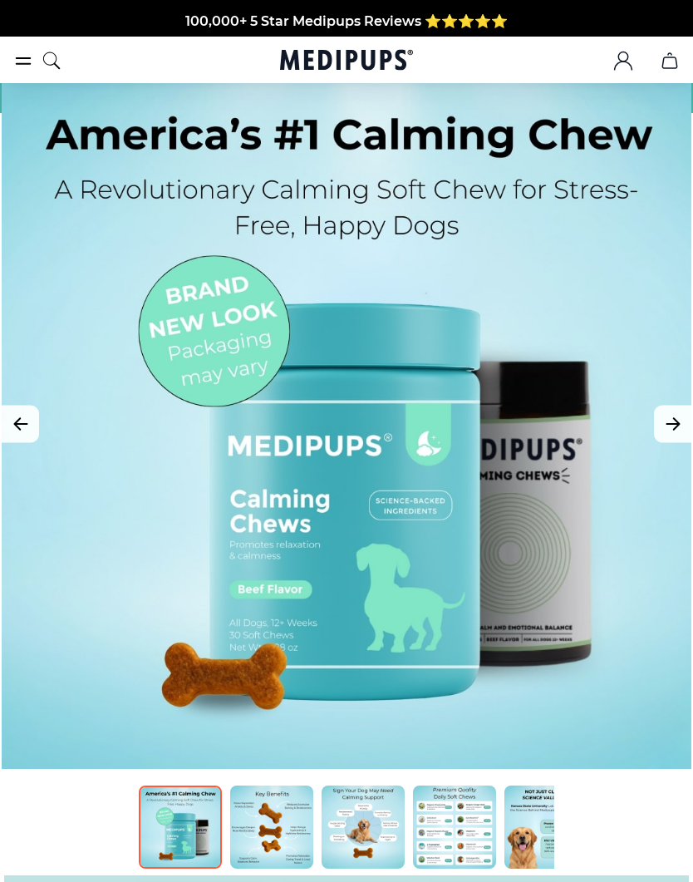
click at [676, 423] on icon "Next Image" at bounding box center [672, 424] width 12 height 12
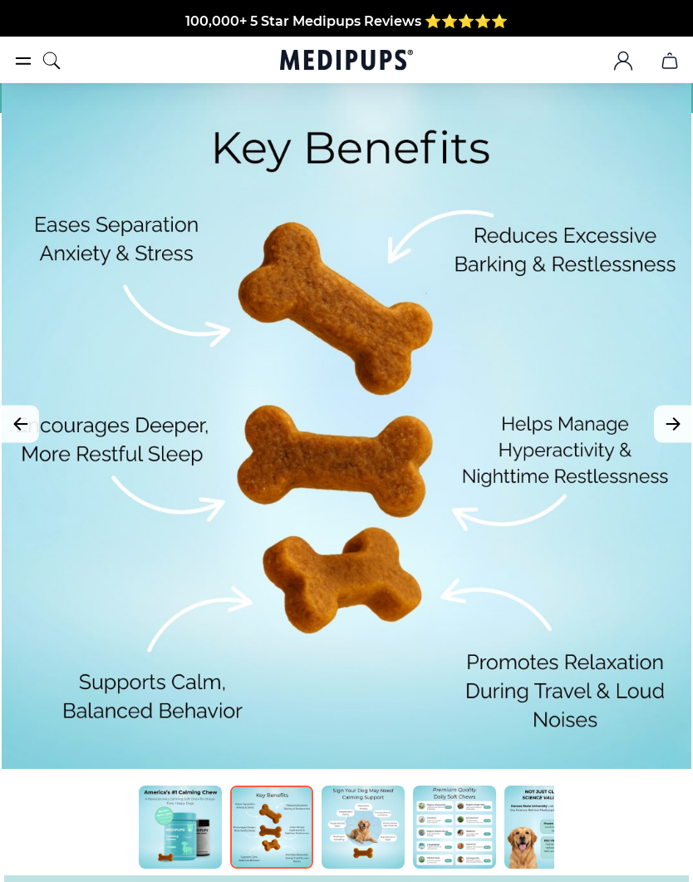
click at [674, 424] on icon "Next Image" at bounding box center [672, 424] width 12 height 12
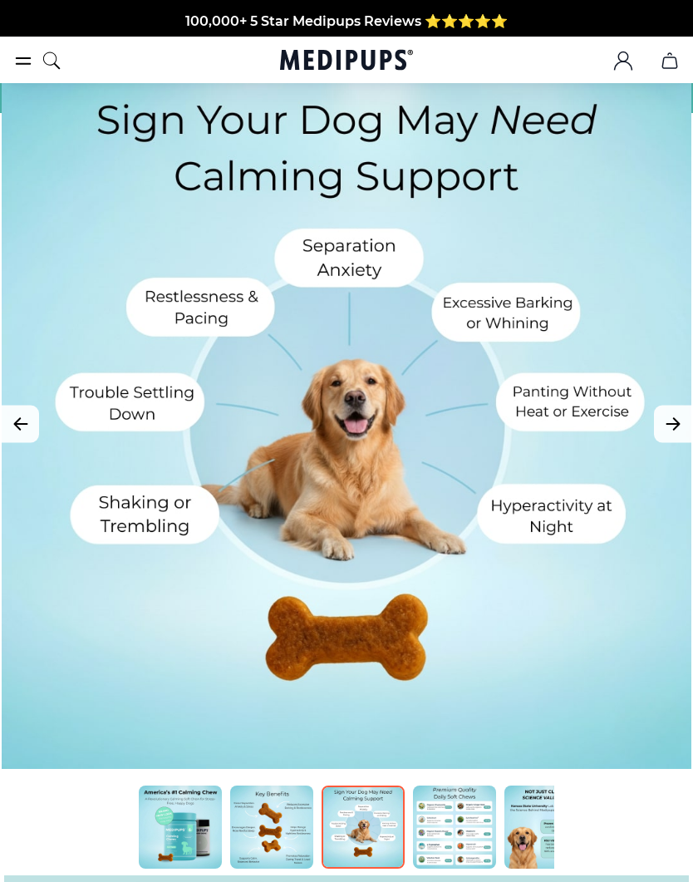
click at [670, 420] on icon "Next Image" at bounding box center [673, 424] width 20 height 21
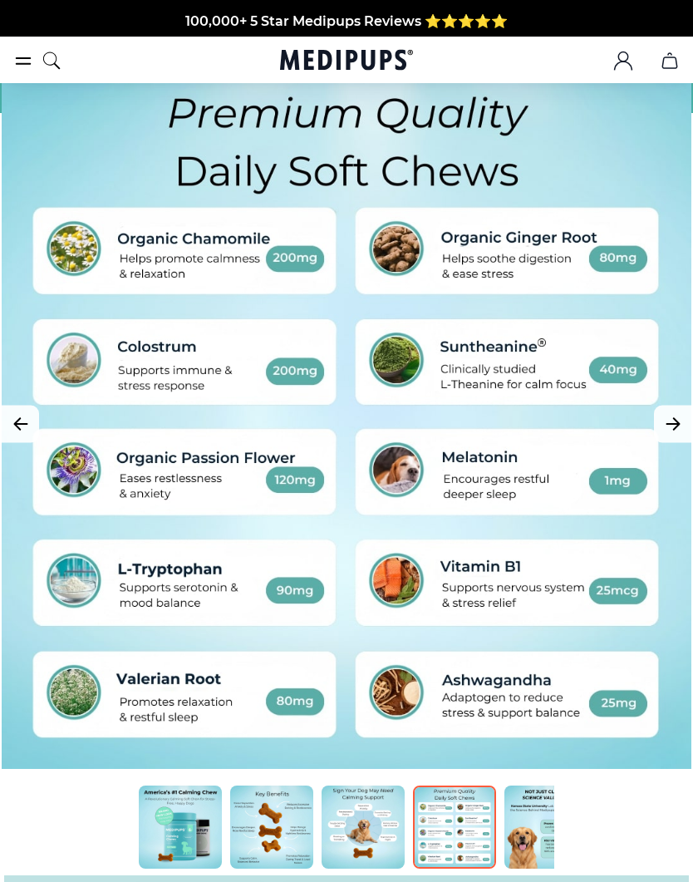
click at [675, 416] on icon "Next Image" at bounding box center [673, 424] width 20 height 21
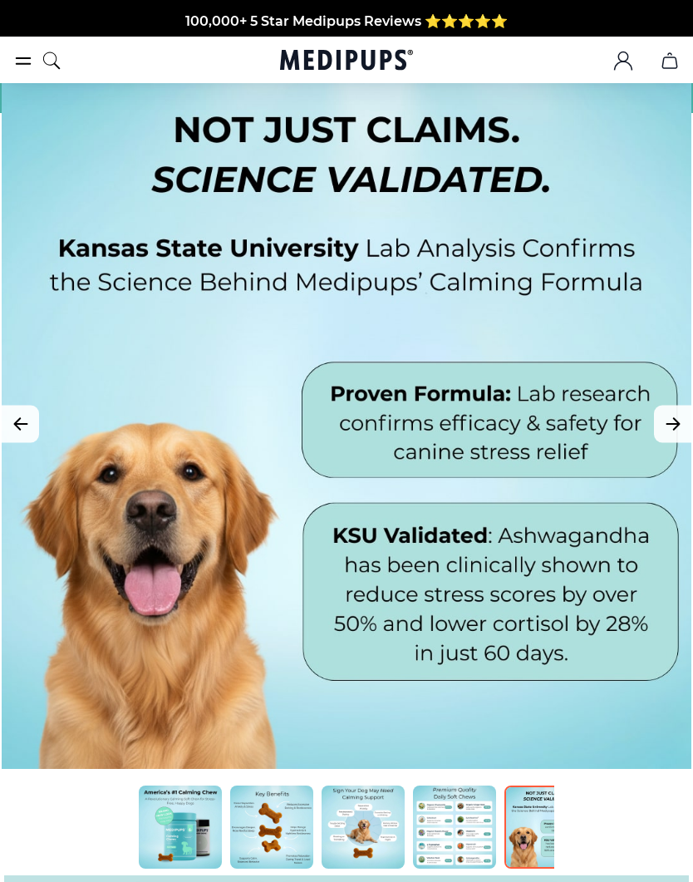
click at [673, 429] on icon "Next Image" at bounding box center [673, 424] width 20 height 21
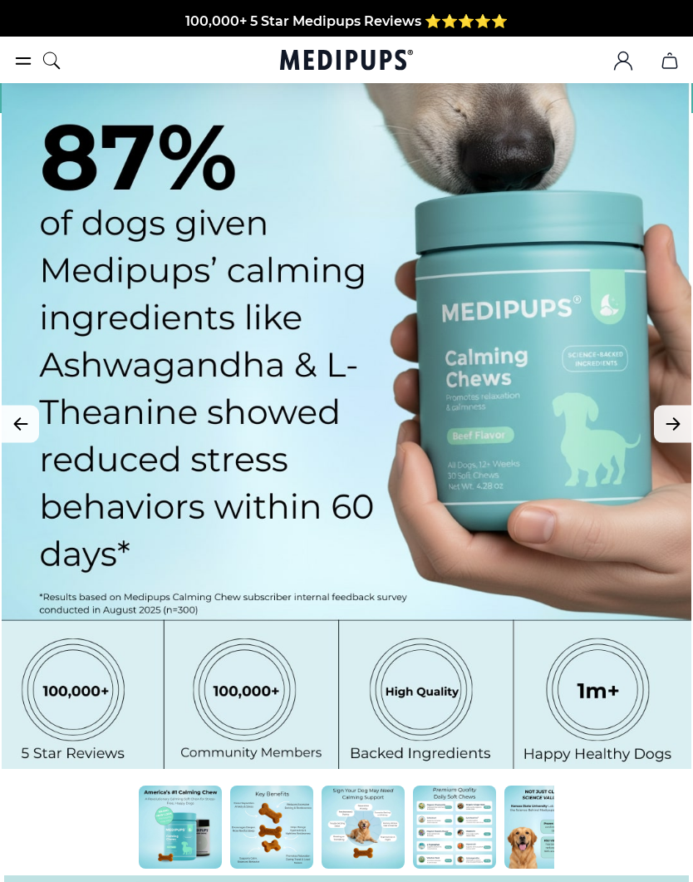
click at [673, 421] on icon "Next Image" at bounding box center [673, 424] width 20 height 21
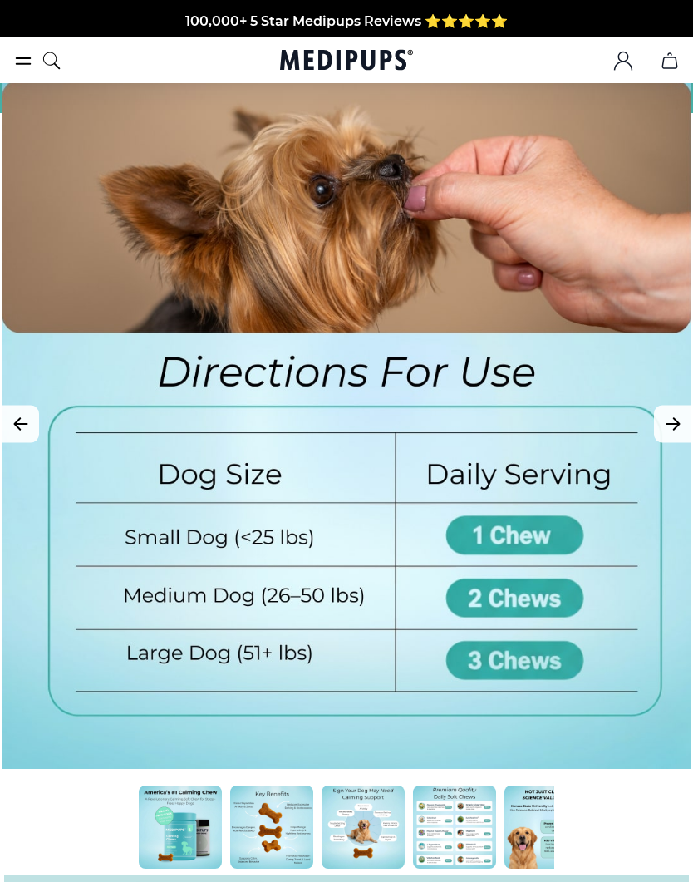
click at [675, 415] on icon "Next Image" at bounding box center [673, 424] width 20 height 21
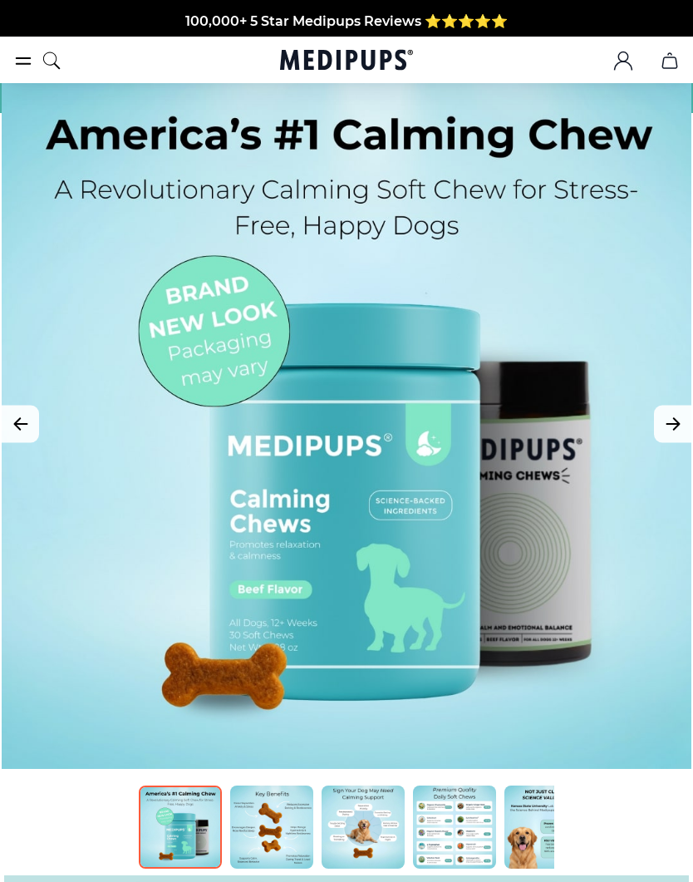
click at [661, 419] on button "Next Image" at bounding box center [672, 423] width 37 height 37
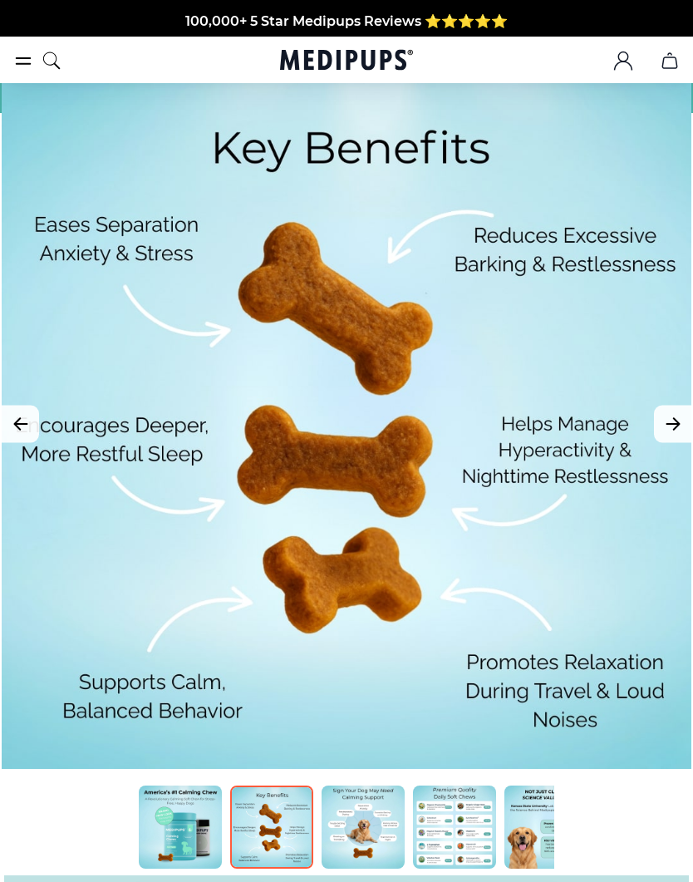
click at [668, 421] on icon "Next Image" at bounding box center [673, 424] width 20 height 21
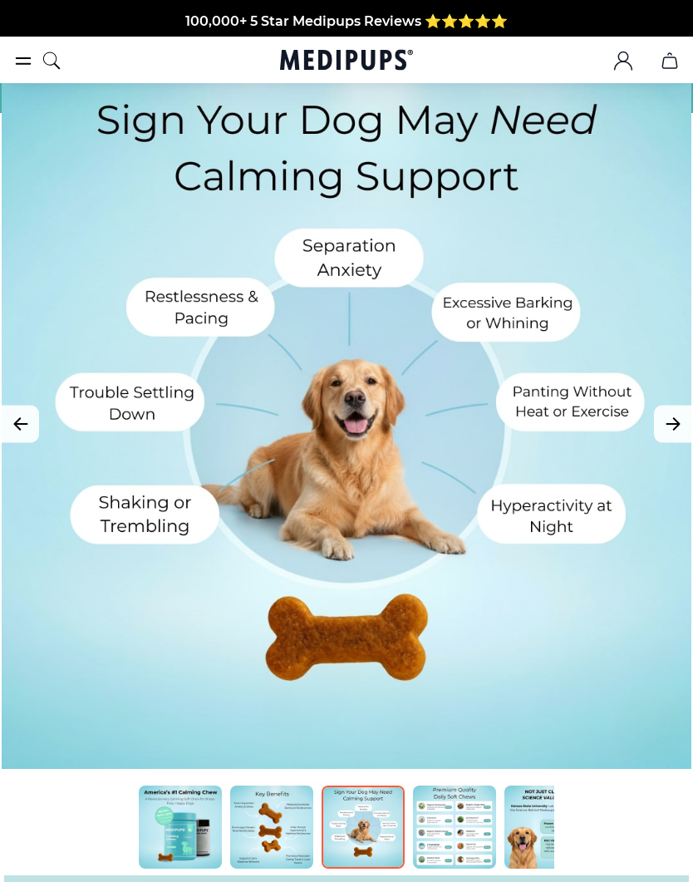
click at [669, 421] on icon "Next Image" at bounding box center [673, 424] width 20 height 21
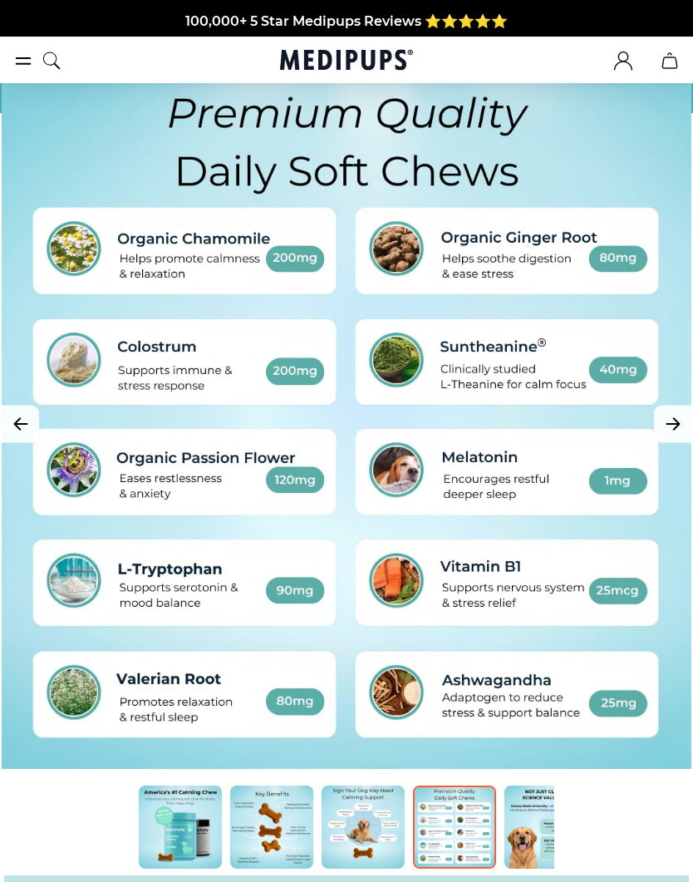
click at [668, 421] on icon "Next Image" at bounding box center [673, 424] width 20 height 21
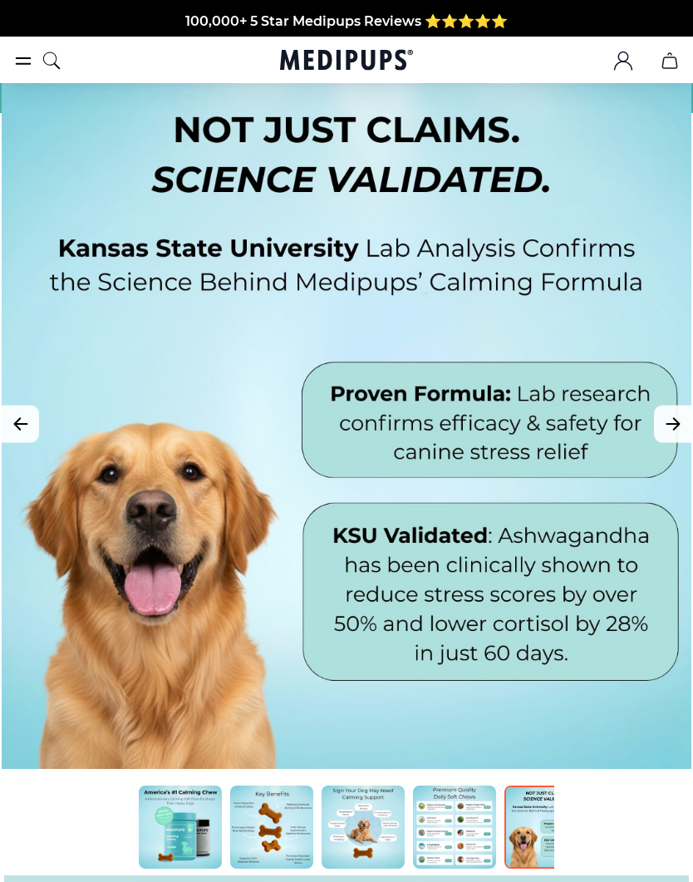
click at [671, 418] on icon "Next Image" at bounding box center [673, 424] width 20 height 21
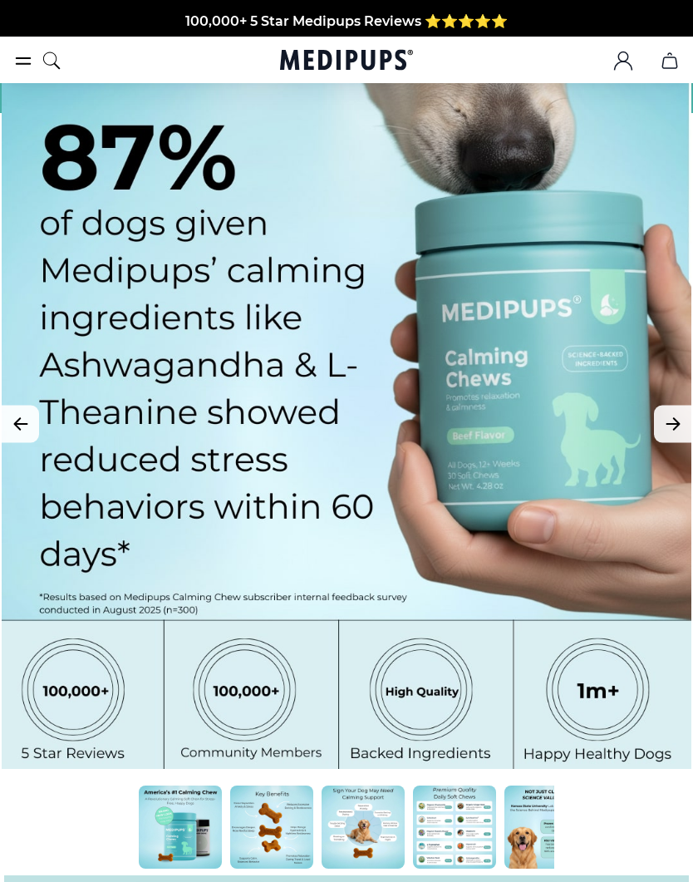
click at [671, 418] on icon "Next Image" at bounding box center [673, 424] width 20 height 21
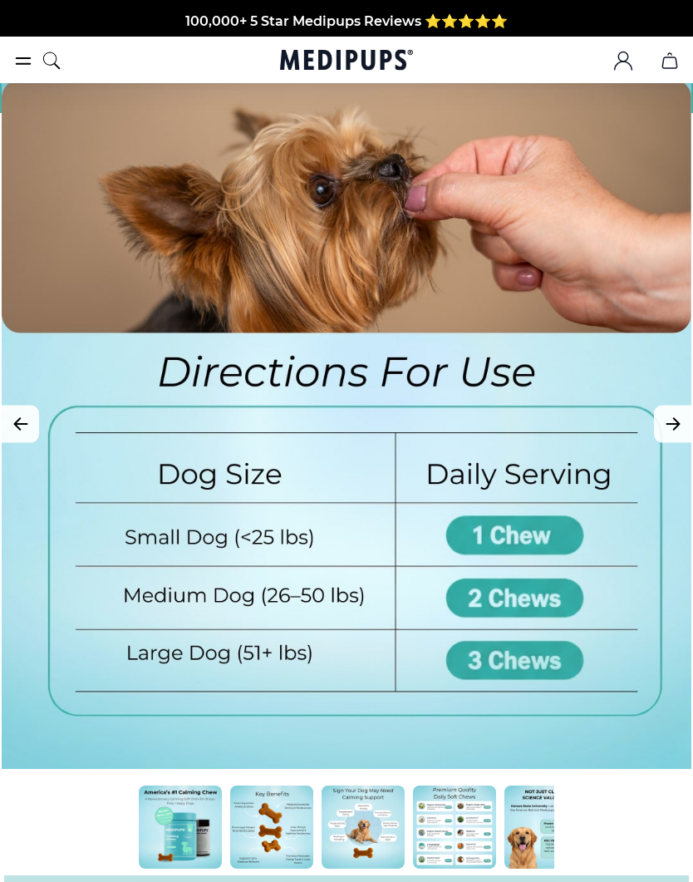
click at [672, 419] on icon "Next Image" at bounding box center [673, 424] width 20 height 21
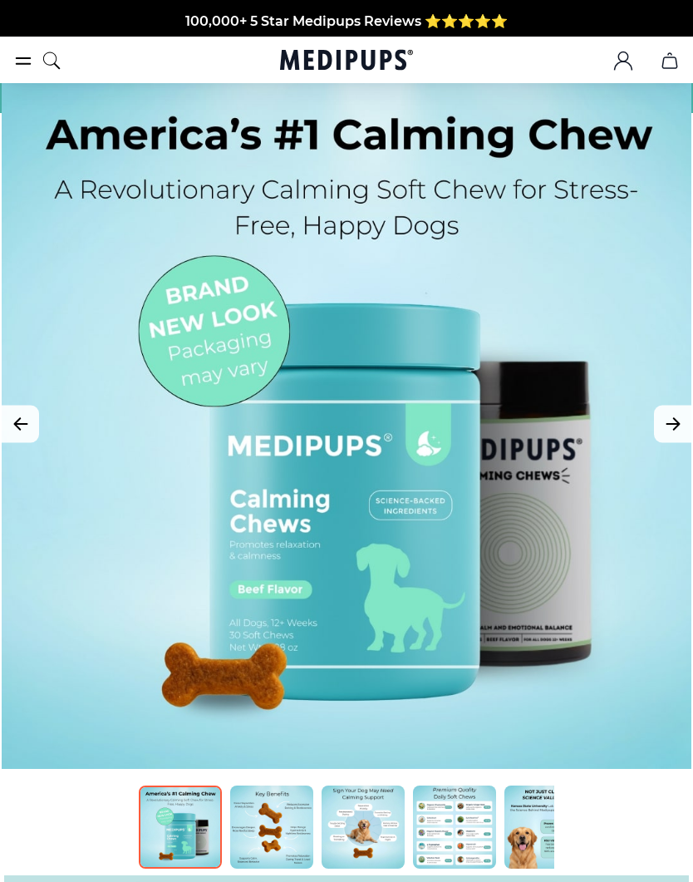
click at [671, 418] on icon "Next Image" at bounding box center [673, 424] width 20 height 21
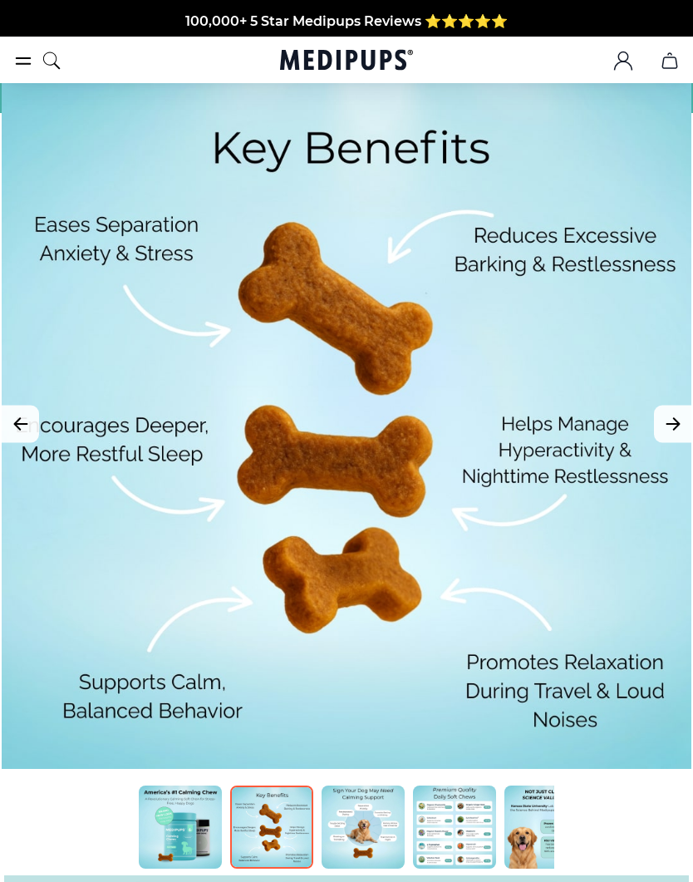
click at [672, 418] on icon "Next Image" at bounding box center [673, 424] width 20 height 21
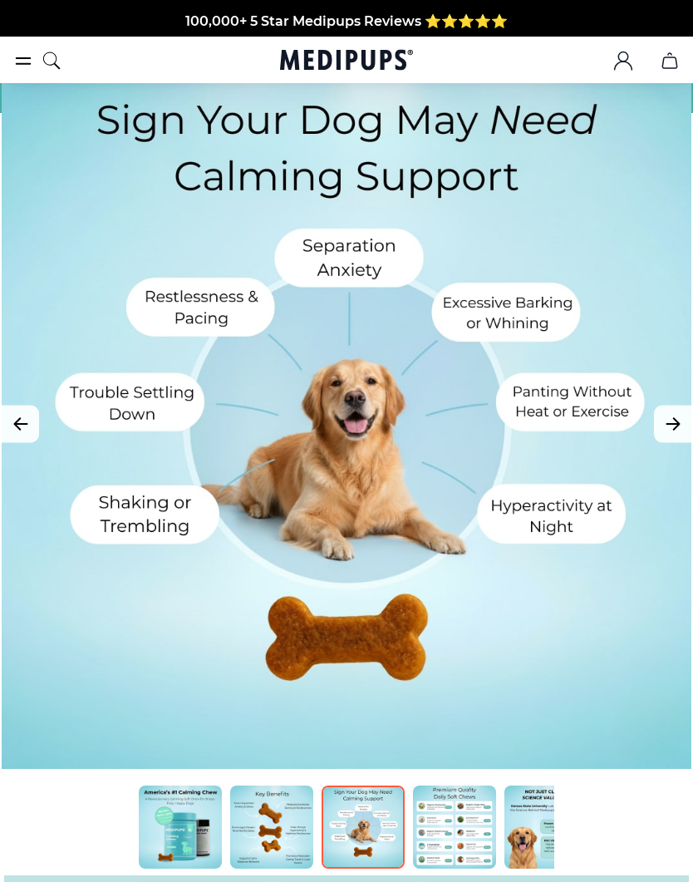
click at [671, 417] on icon "Next Image" at bounding box center [673, 424] width 20 height 21
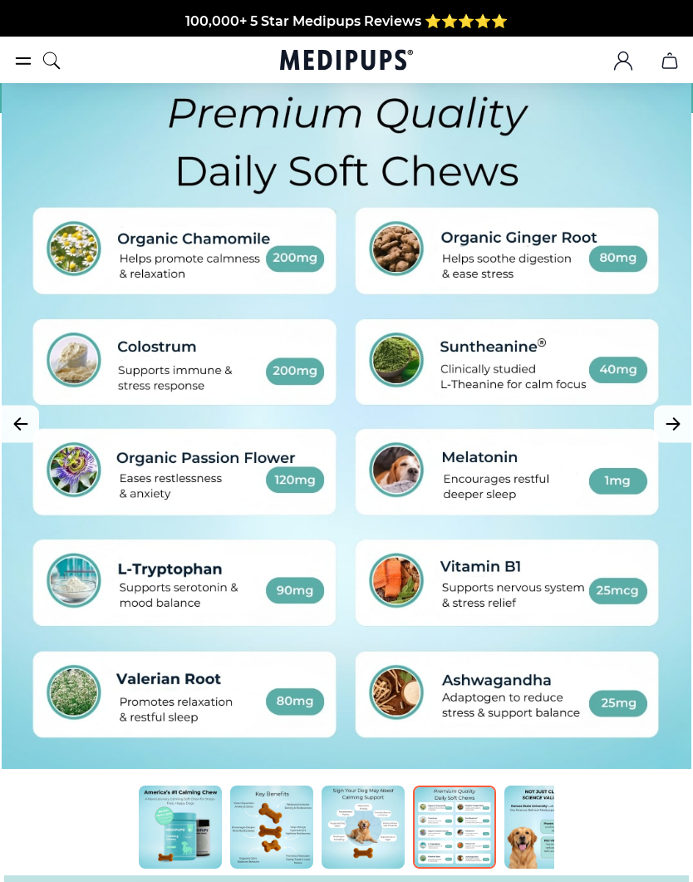
click at [671, 422] on icon "Next Image" at bounding box center [673, 424] width 20 height 21
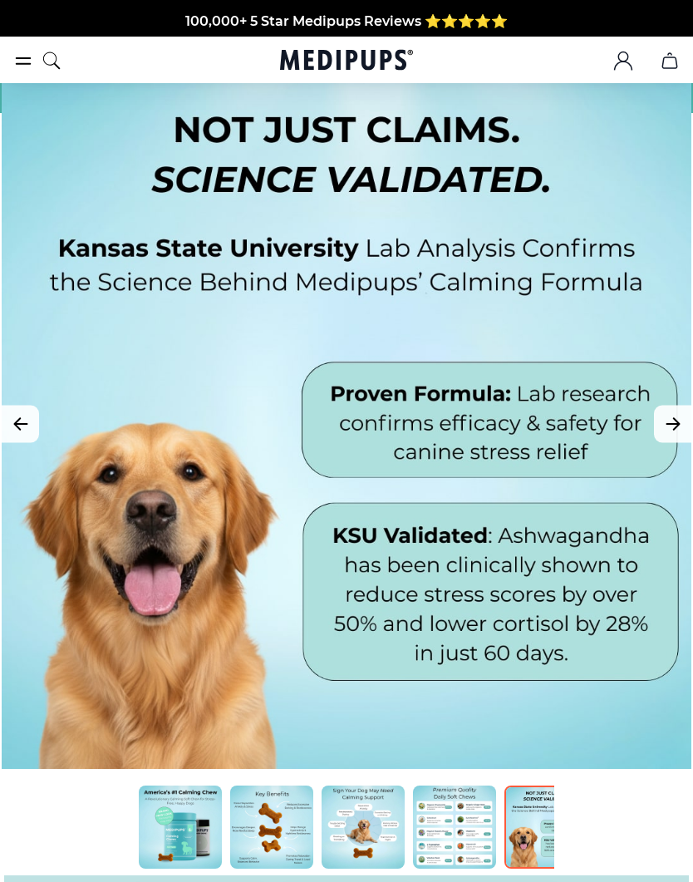
click at [673, 423] on icon "Next Image" at bounding box center [672, 424] width 12 height 12
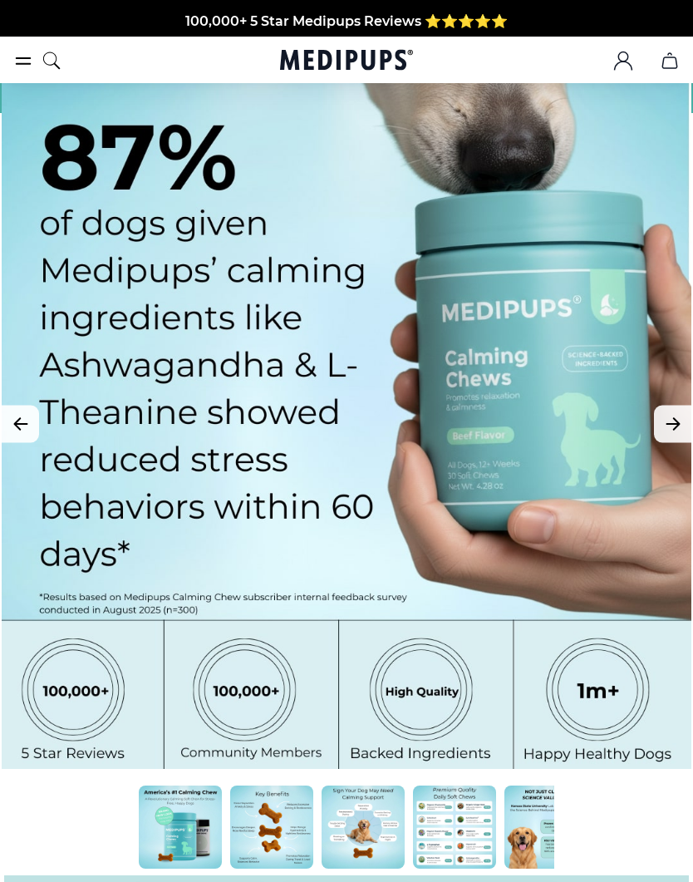
click at [23, 61] on icon "burger-menu" at bounding box center [23, 61] width 20 height 20
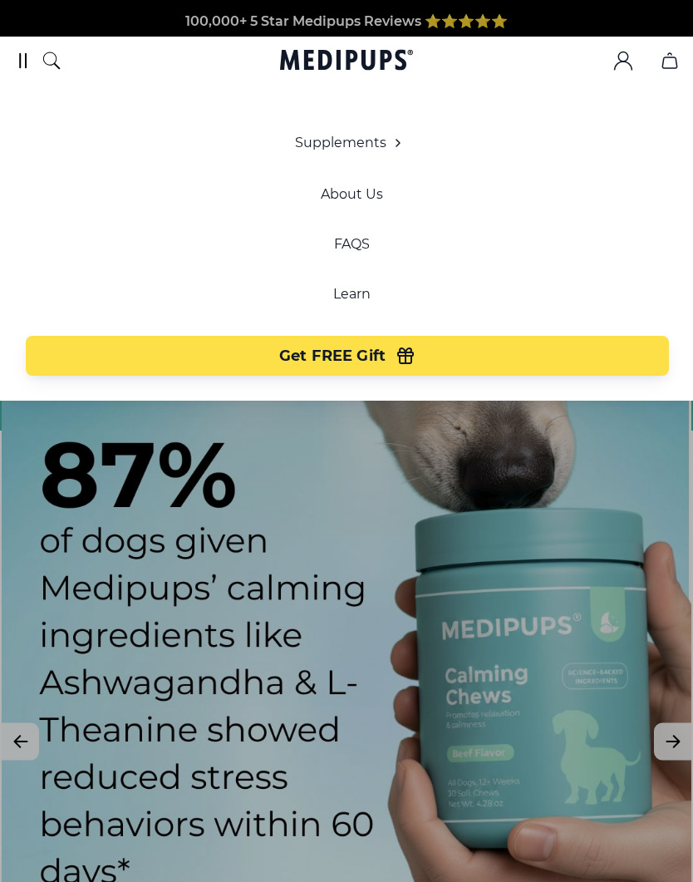
click at [328, 366] on button "Get FREE Gift" at bounding box center [347, 356] width 643 height 40
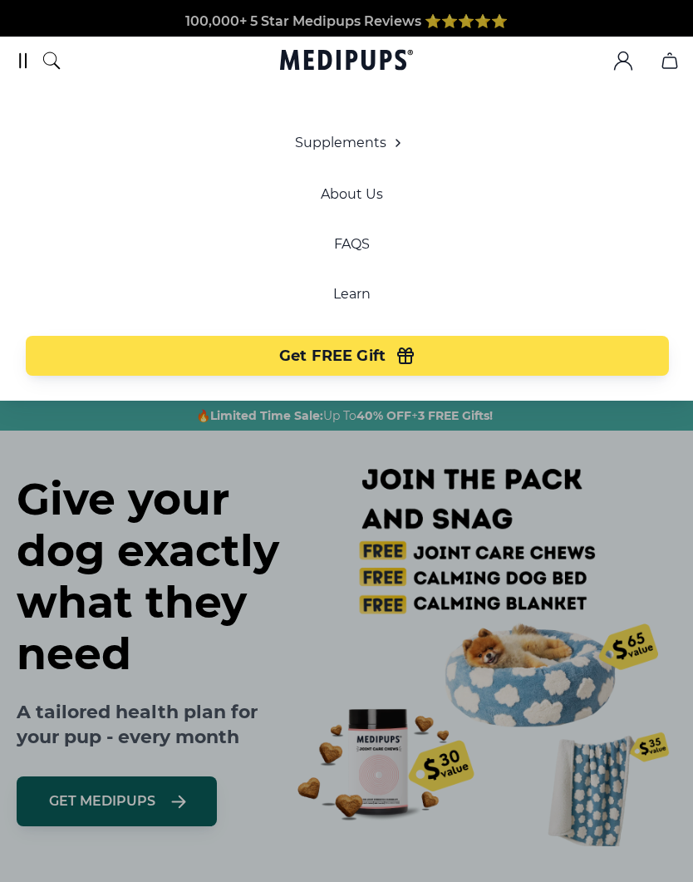
scroll to position [0, 71]
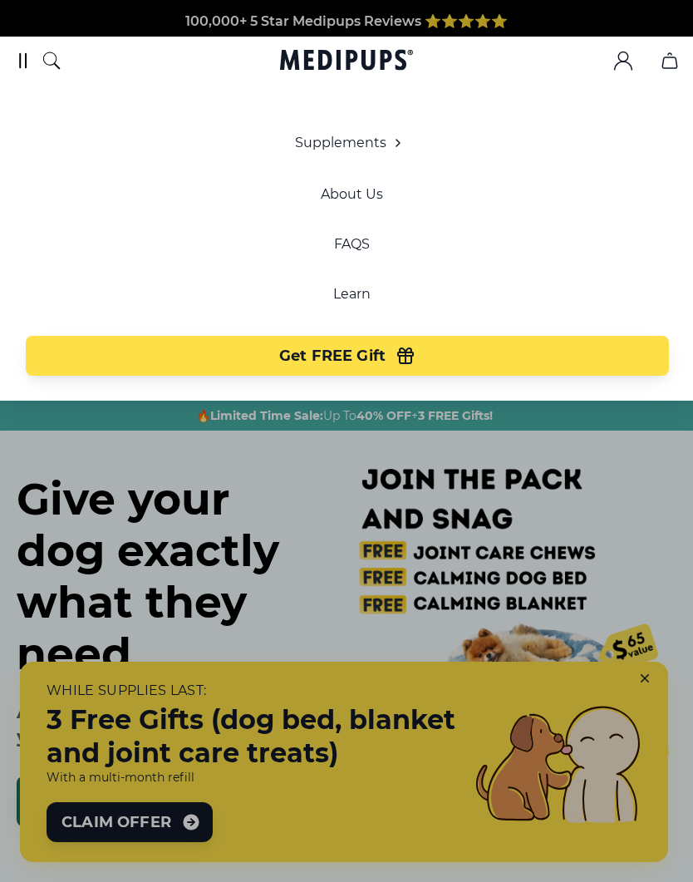
click at [155, 764] on div at bounding box center [346, 441] width 693 height 882
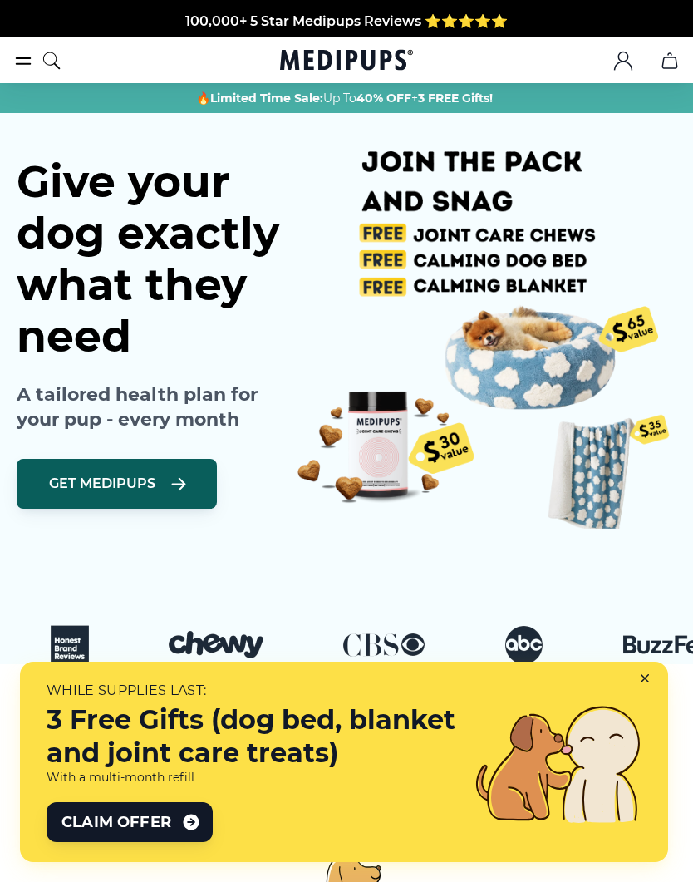
click at [135, 833] on button "Claim Offer" at bounding box center [130, 822] width 166 height 40
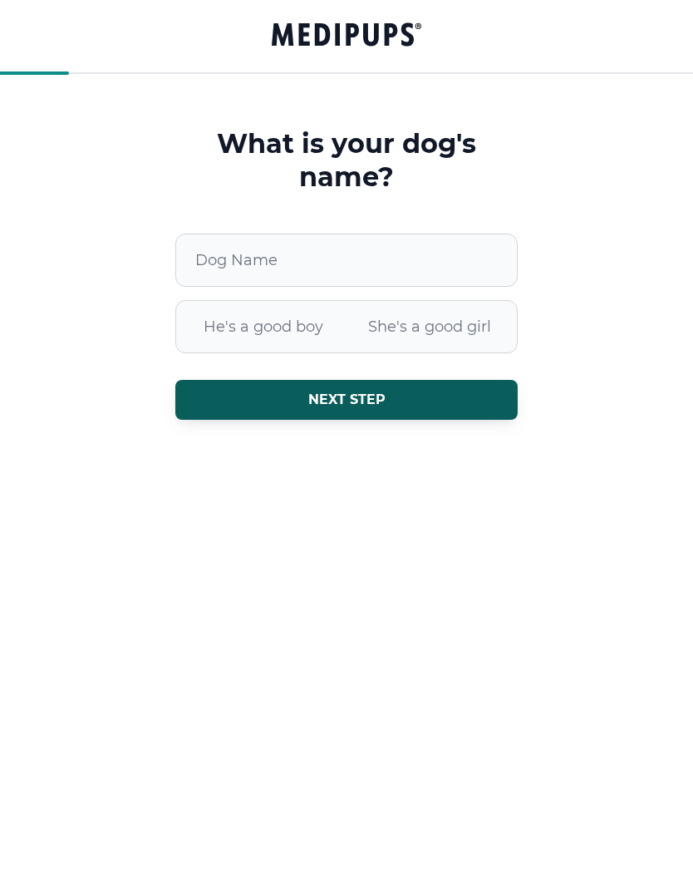
click at [445, 336] on span "She's a good girl" at bounding box center [429, 326] width 166 height 43
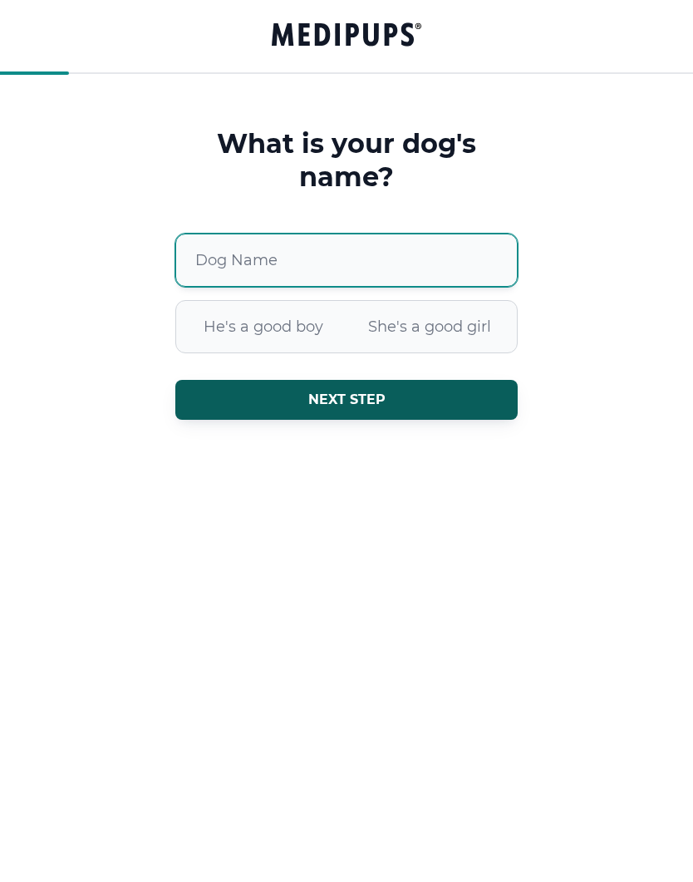
click at [237, 272] on input "Dog Name" at bounding box center [346, 259] width 342 height 53
type input "******"
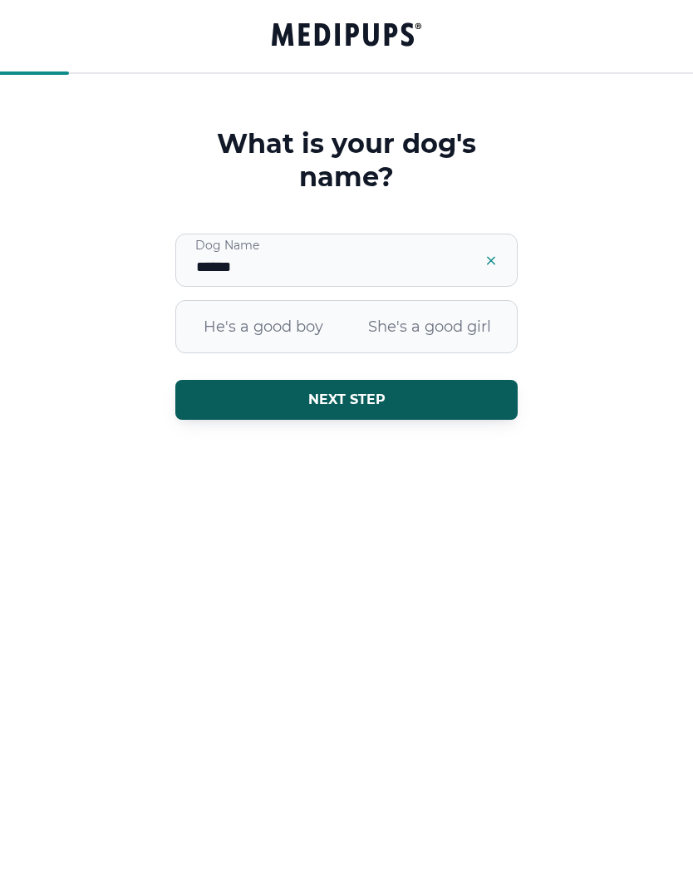
click at [354, 400] on span "Next step" at bounding box center [346, 399] width 77 height 17
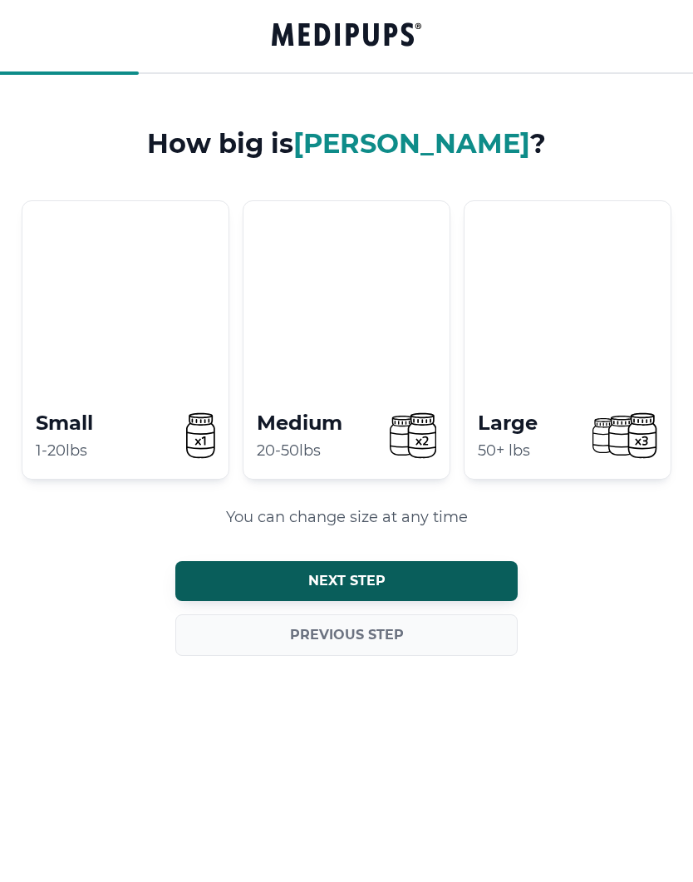
click at [338, 327] on video at bounding box center [346, 298] width 196 height 185
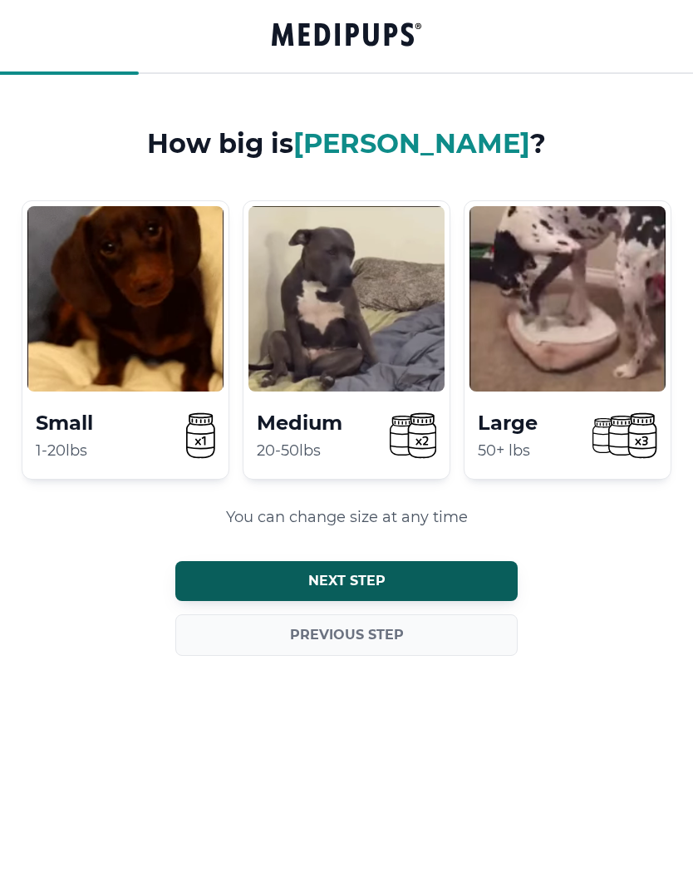
click at [352, 587] on span "Next step" at bounding box center [346, 580] width 77 height 17
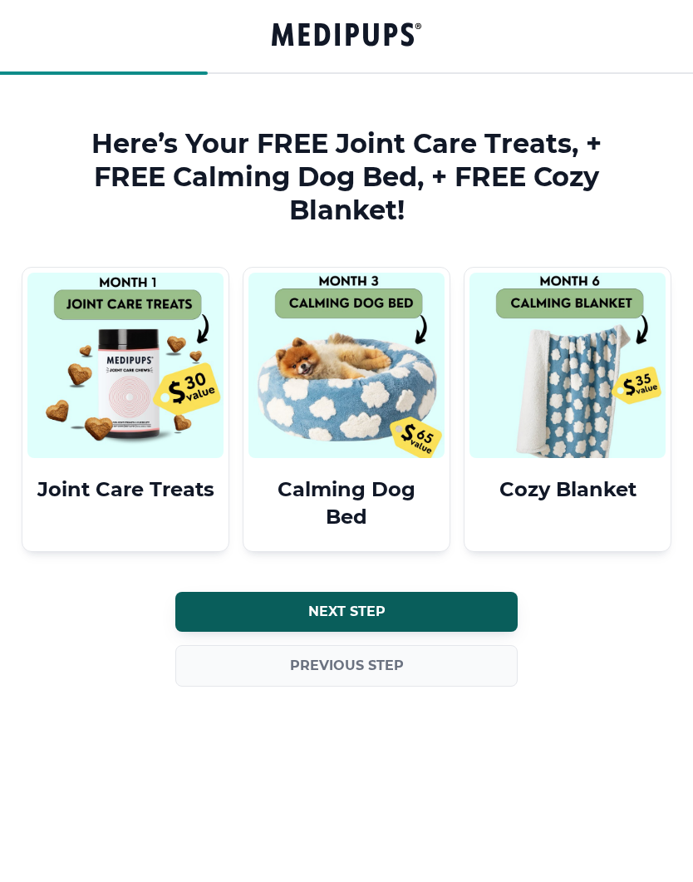
click at [405, 869] on div "Here’s Your FREE Joint Care Treats, + FREE Calming Dog Bed, + FREE Cozy Blanket…" at bounding box center [346, 441] width 693 height 882
